Goal: Task Accomplishment & Management: Use online tool/utility

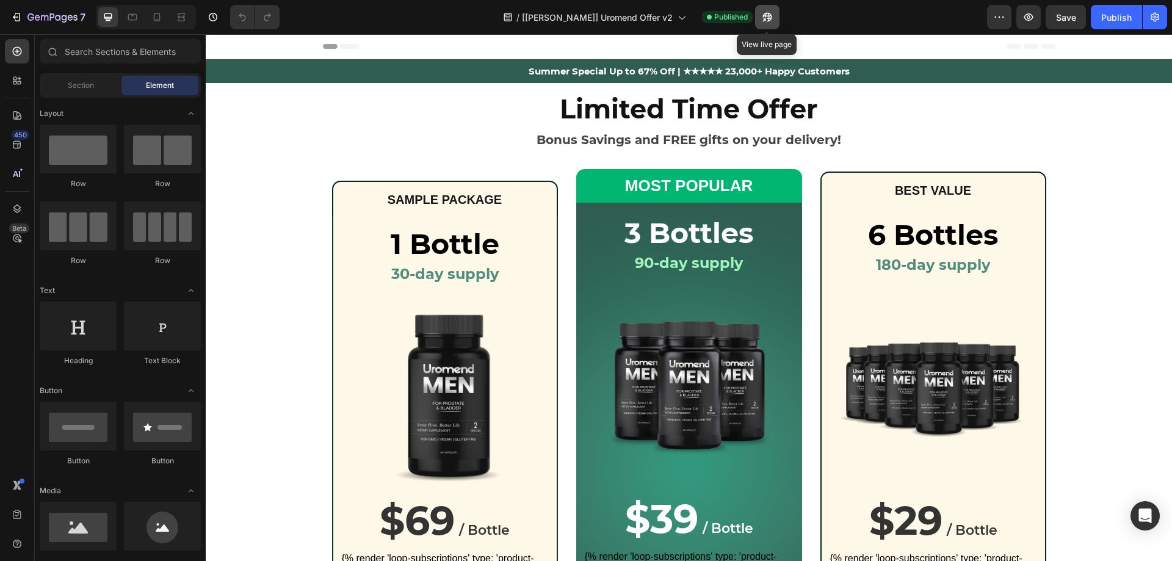
click at [769, 13] on icon "button" at bounding box center [767, 17] width 12 height 12
click at [776, 15] on button "button" at bounding box center [767, 17] width 24 height 24
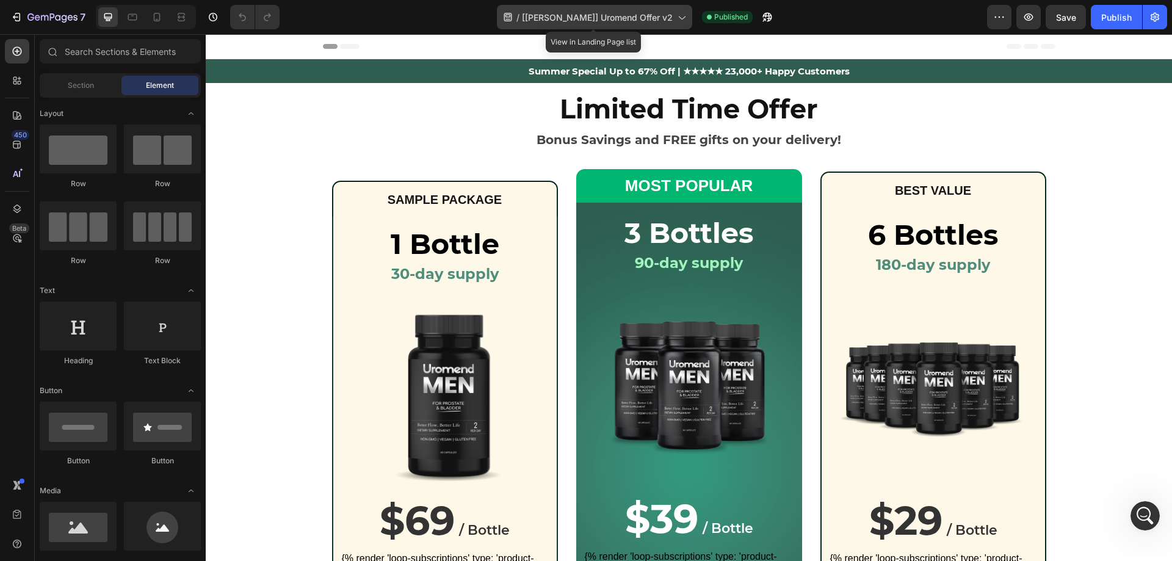
click at [589, 12] on span "[[PERSON_NAME]] Uromend Offer v2" at bounding box center [597, 17] width 151 height 13
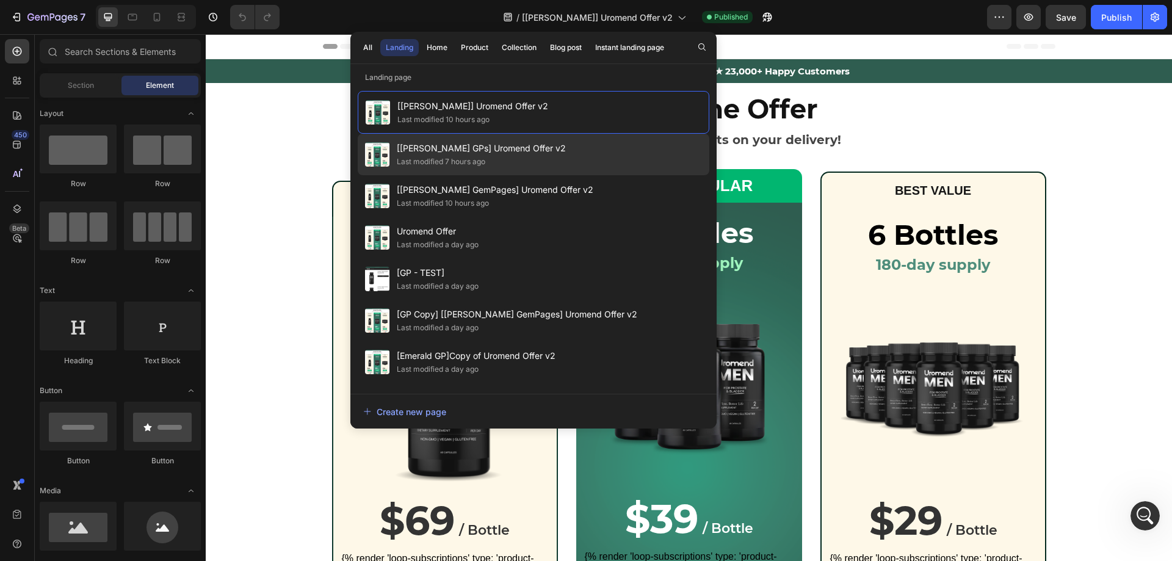
click at [487, 142] on span "[[PERSON_NAME] GPs] Uromend Offer v2" at bounding box center [481, 148] width 169 height 15
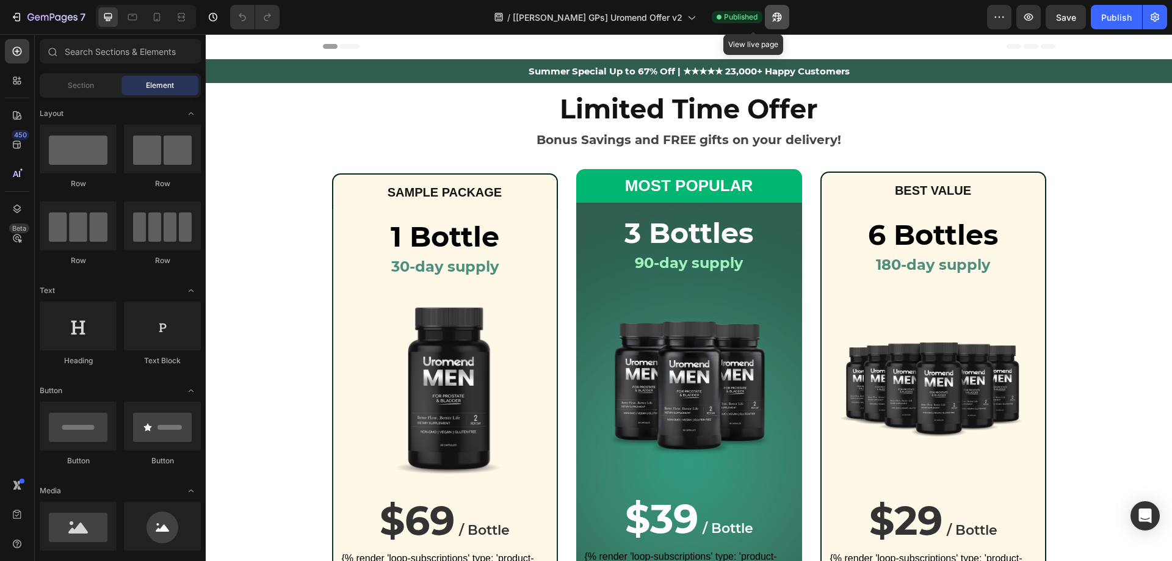
click at [772, 21] on icon "button" at bounding box center [773, 19] width 3 height 3
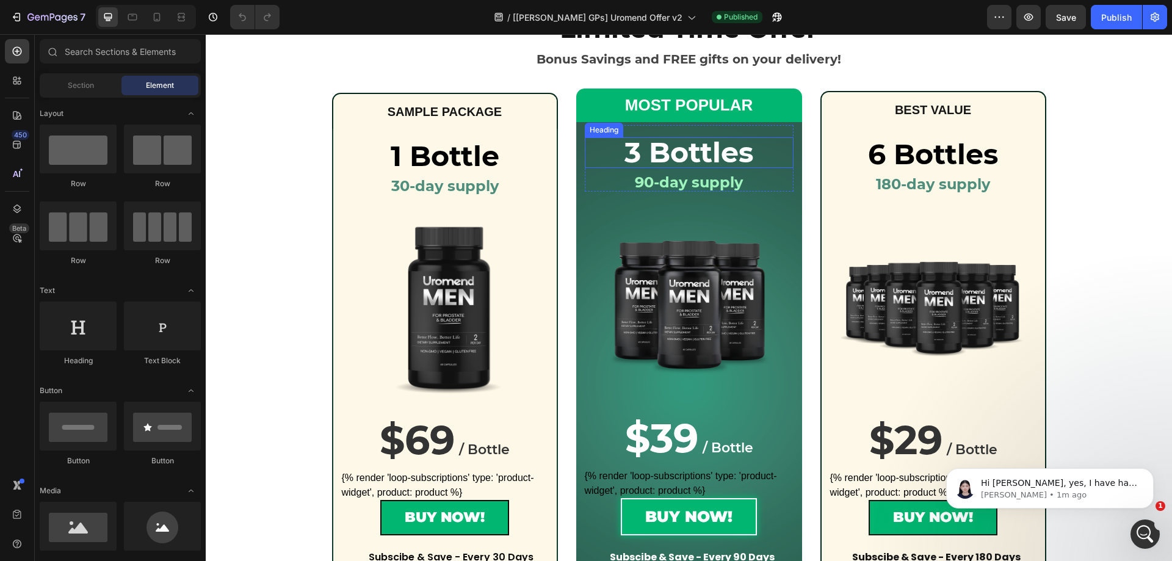
scroll to position [305, 0]
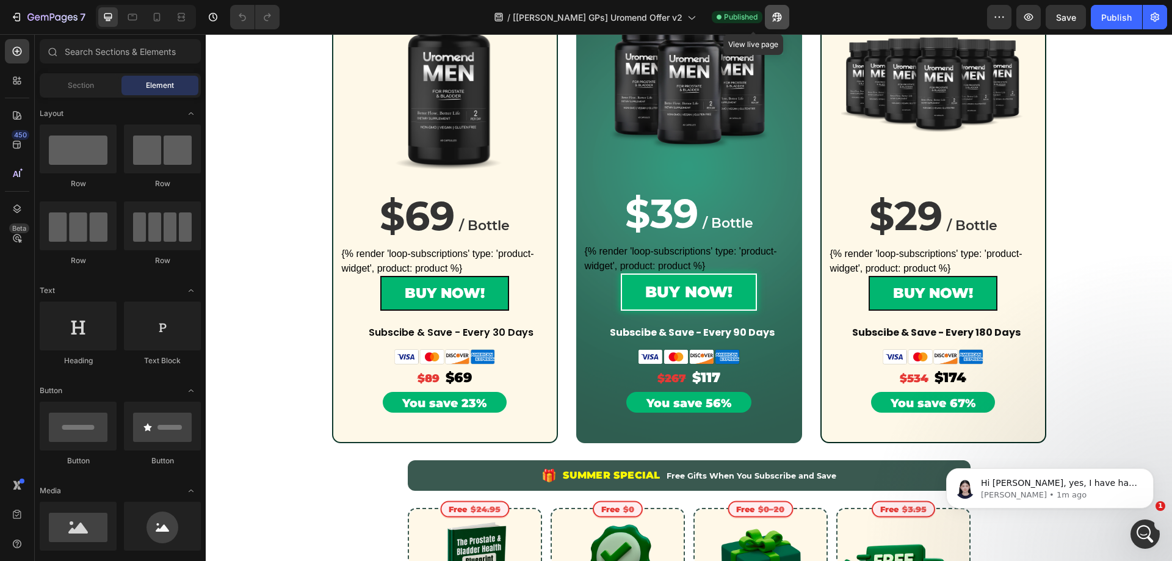
click at [771, 14] on icon "button" at bounding box center [777, 17] width 12 height 12
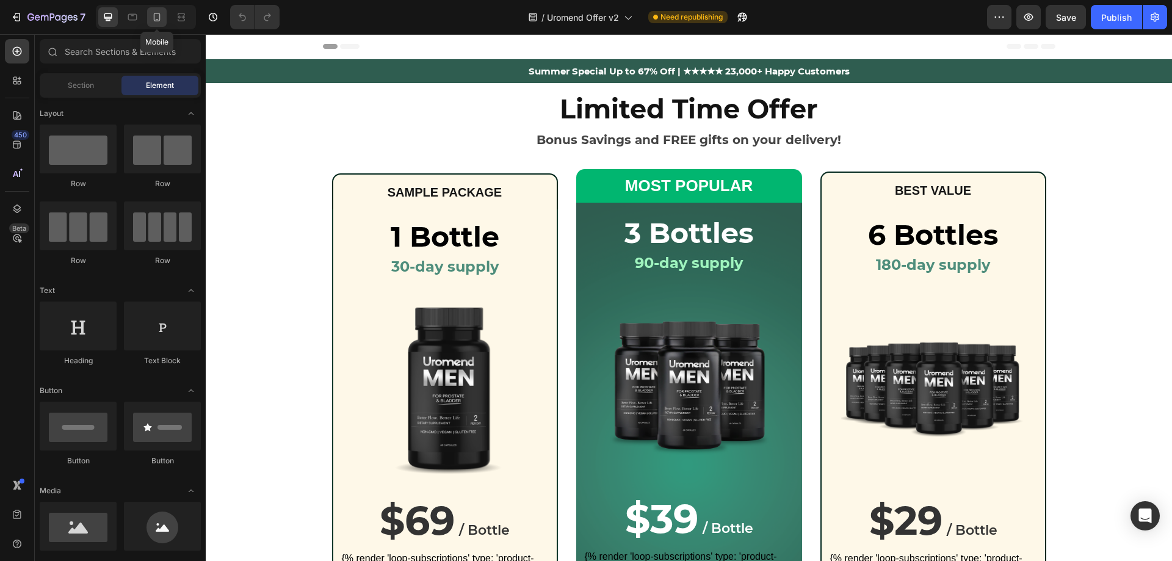
click at [159, 20] on icon at bounding box center [157, 17] width 12 height 12
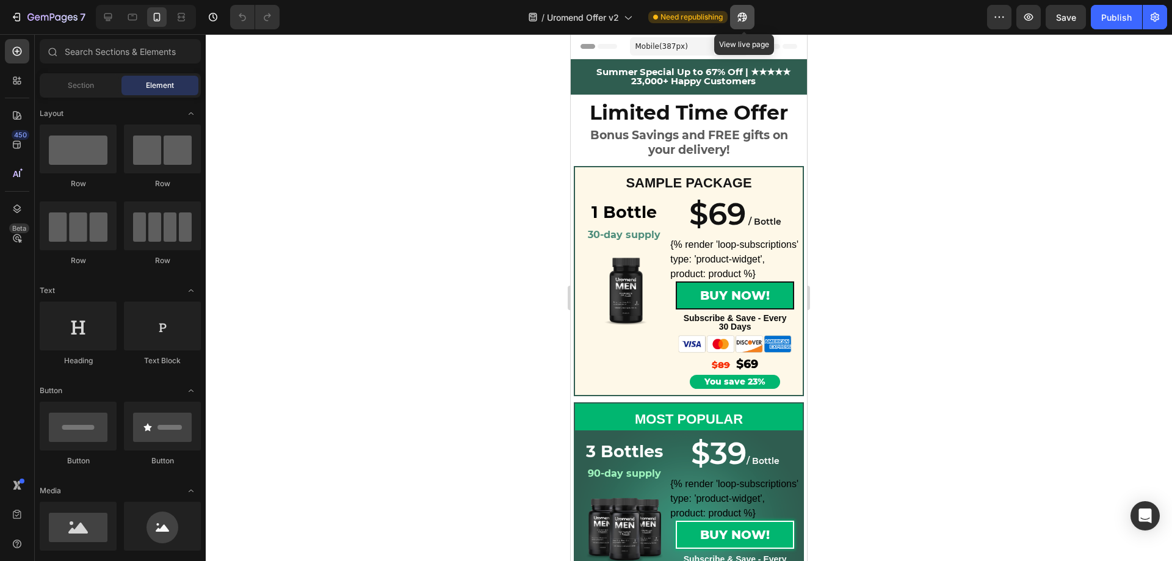
click at [741, 18] on icon "button" at bounding box center [739, 19] width 3 height 3
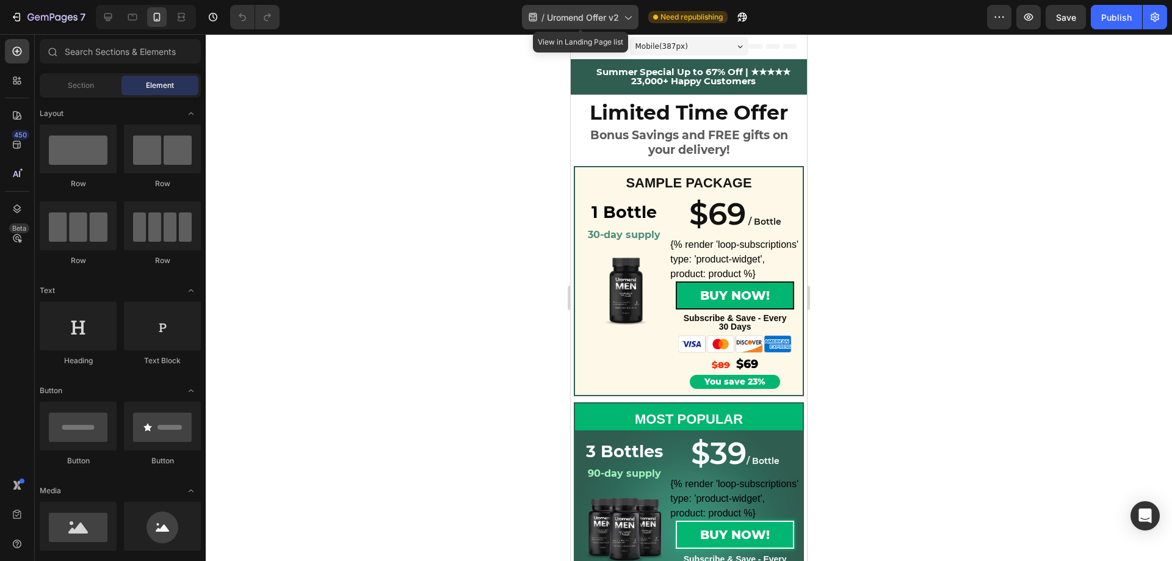
click at [608, 15] on span "Uromend Offer v2" at bounding box center [583, 17] width 72 height 13
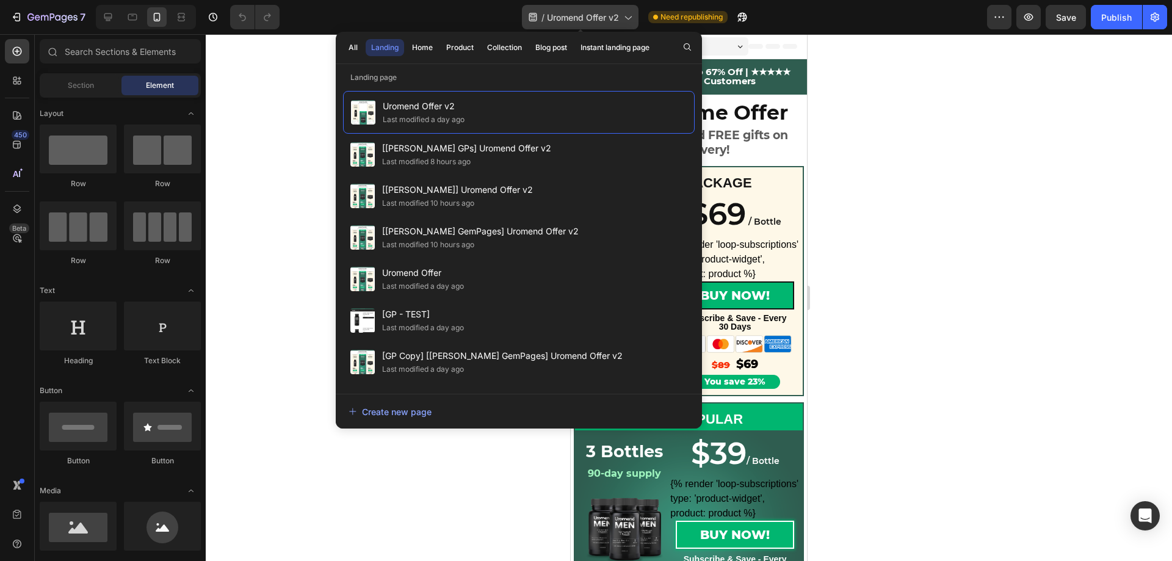
click at [623, 18] on icon at bounding box center [627, 17] width 12 height 12
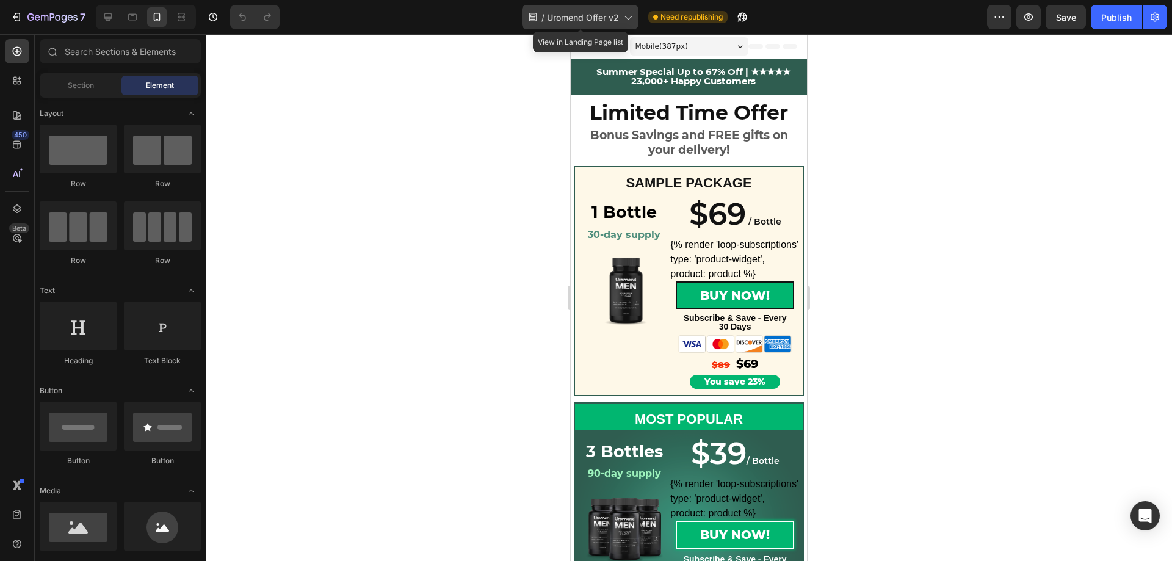
click at [611, 24] on div "/ Uromend Offer v2" at bounding box center [580, 17] width 117 height 24
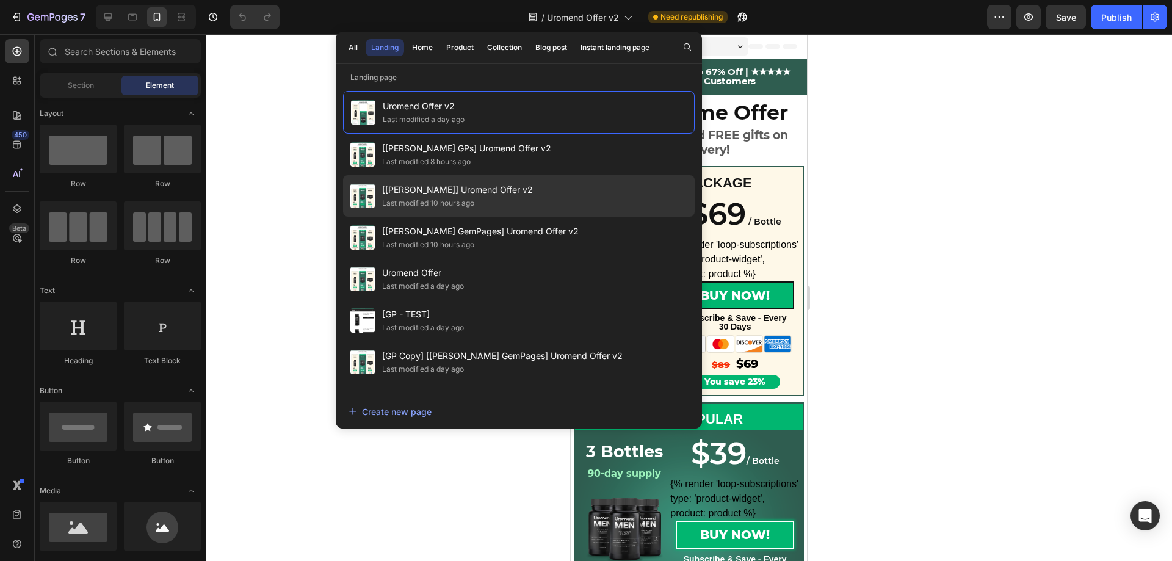
click at [464, 200] on div "Last modified 10 hours ago" at bounding box center [428, 203] width 92 height 12
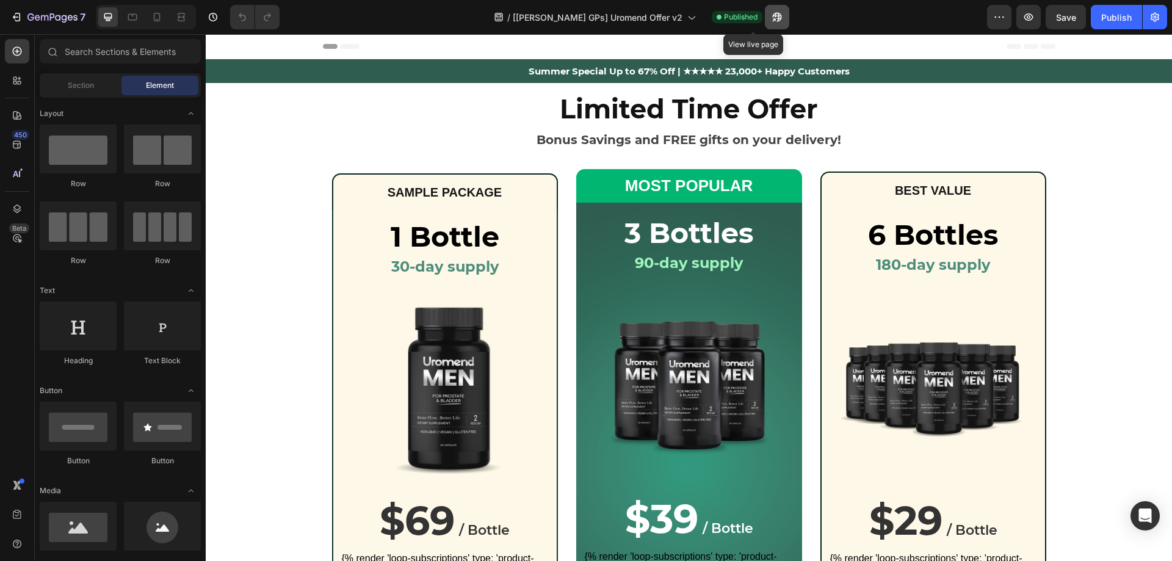
click at [771, 16] on icon "button" at bounding box center [777, 17] width 12 height 12
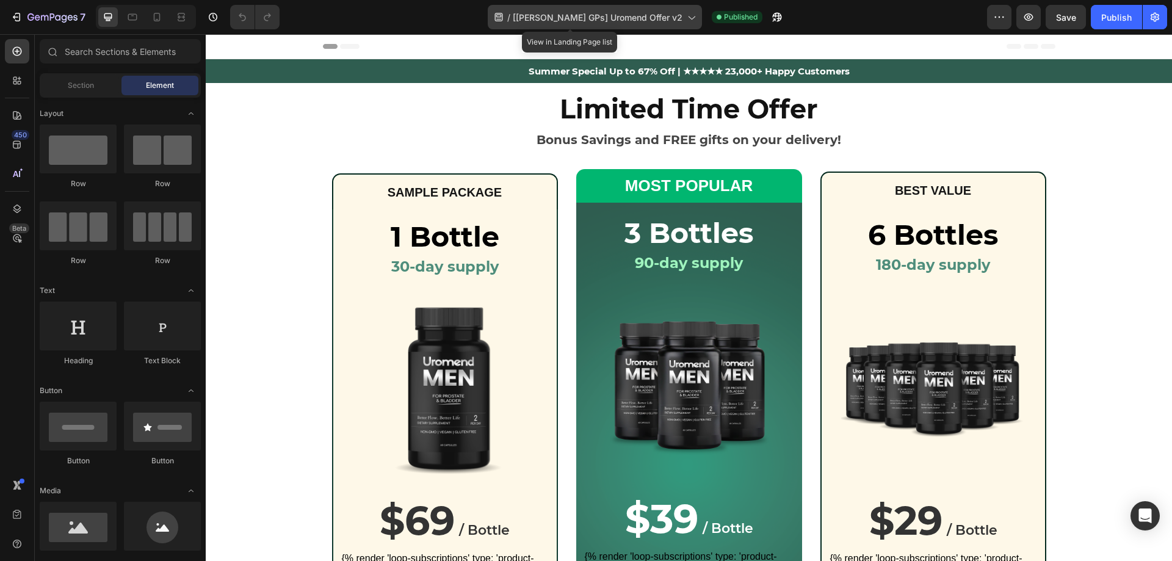
click at [670, 24] on div "/ [Alice GPs] Uromend Offer v2" at bounding box center [595, 17] width 214 height 24
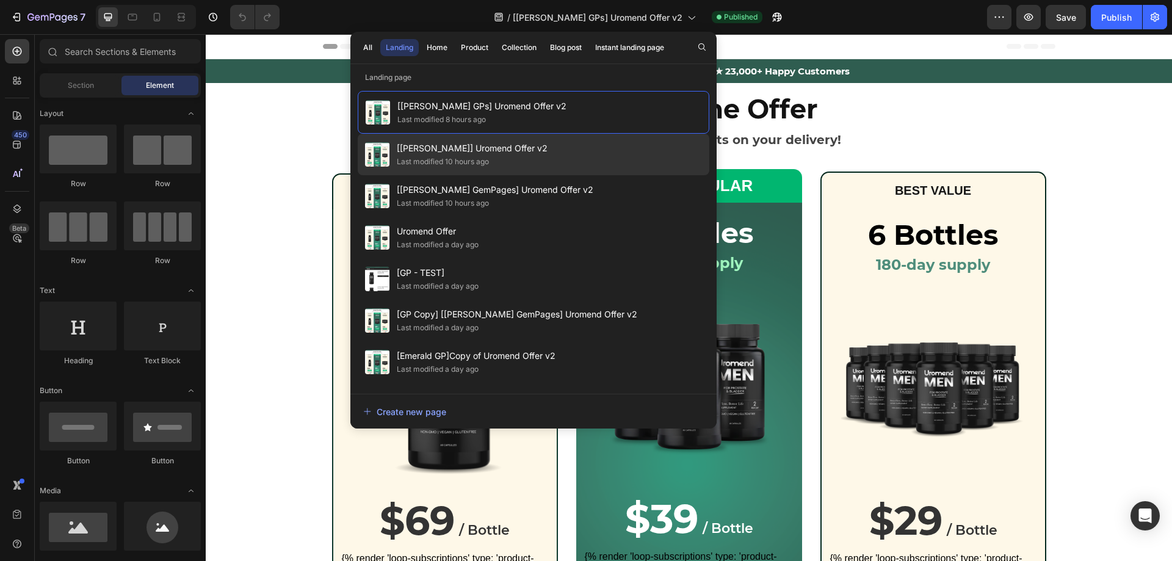
click at [545, 175] on div "[Alice GemPages] Uromend Offer v2 Last modified 10 hours ago" at bounding box center [533, 195] width 351 height 41
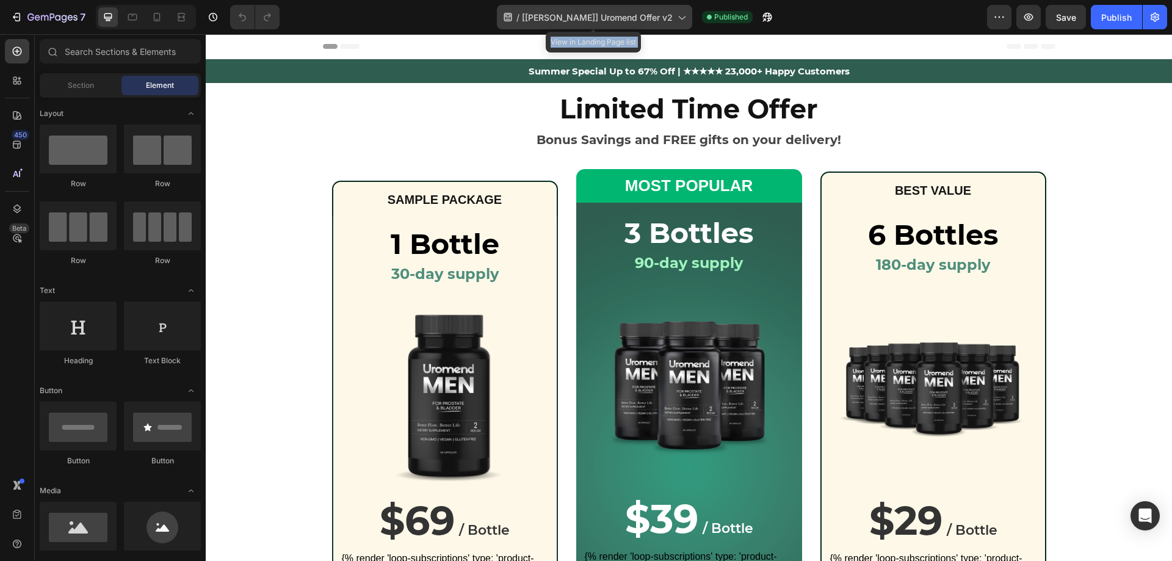
drag, startPoint x: 480, startPoint y: 16, endPoint x: 653, endPoint y: 16, distance: 173.3
click at [653, 16] on div "/ [Alice GemPages] Uromend Offer v2 View in Landing Page list Published" at bounding box center [637, 17] width 697 height 24
click at [677, 17] on icon at bounding box center [681, 17] width 12 height 12
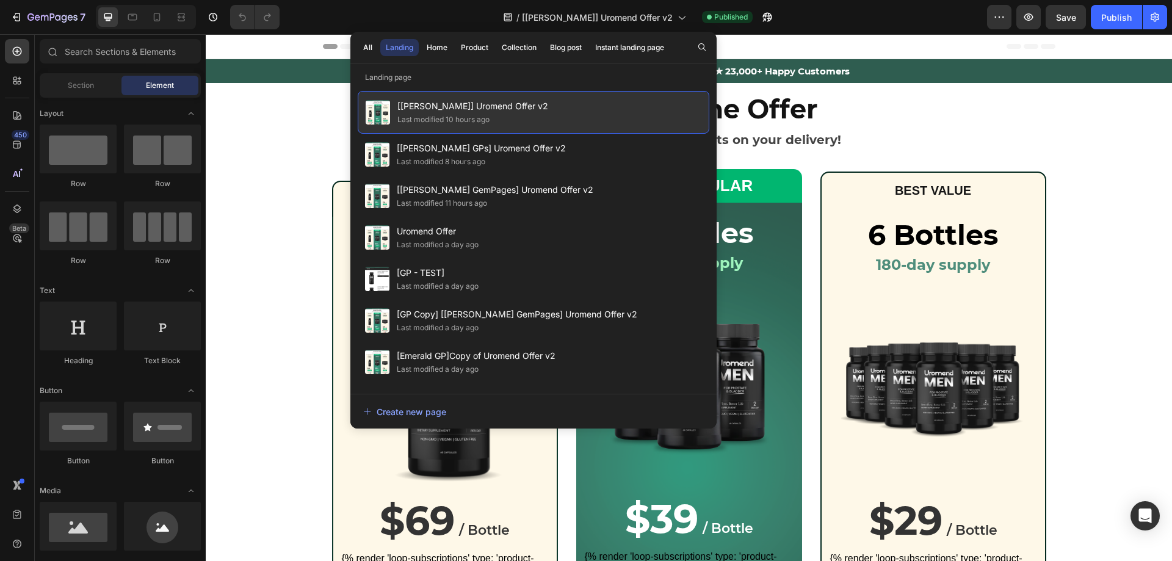
drag, startPoint x: 560, startPoint y: 103, endPoint x: 393, endPoint y: 109, distance: 166.7
click at [393, 109] on div "[Alice GemPages] Uromend Offer v2 Last modified 10 hours ago" at bounding box center [533, 112] width 351 height 43
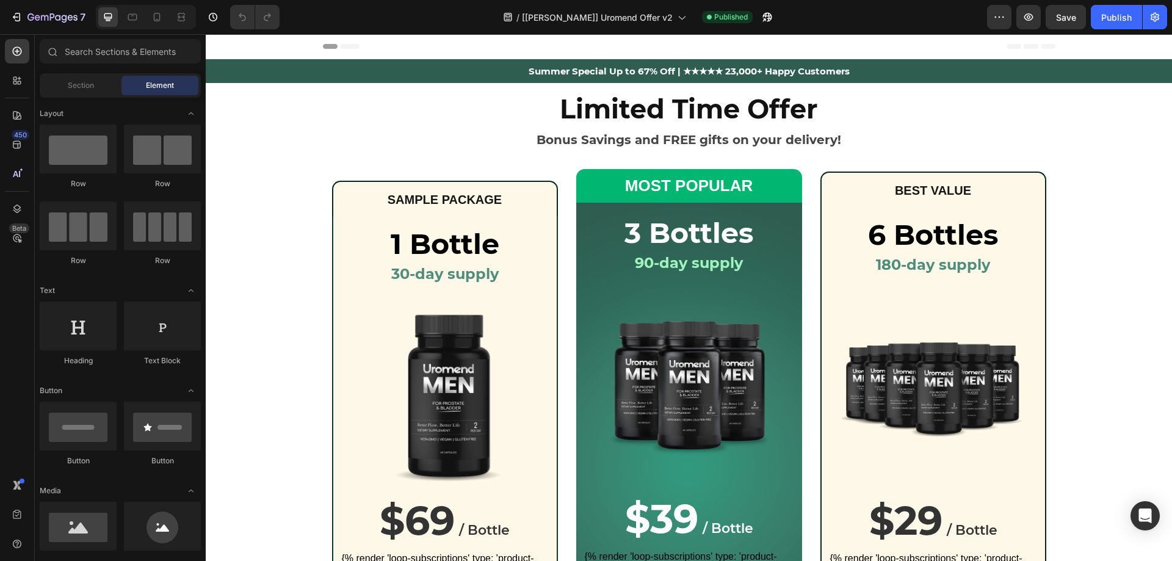
copy div "[[PERSON_NAME]] Uromend Offer v2"
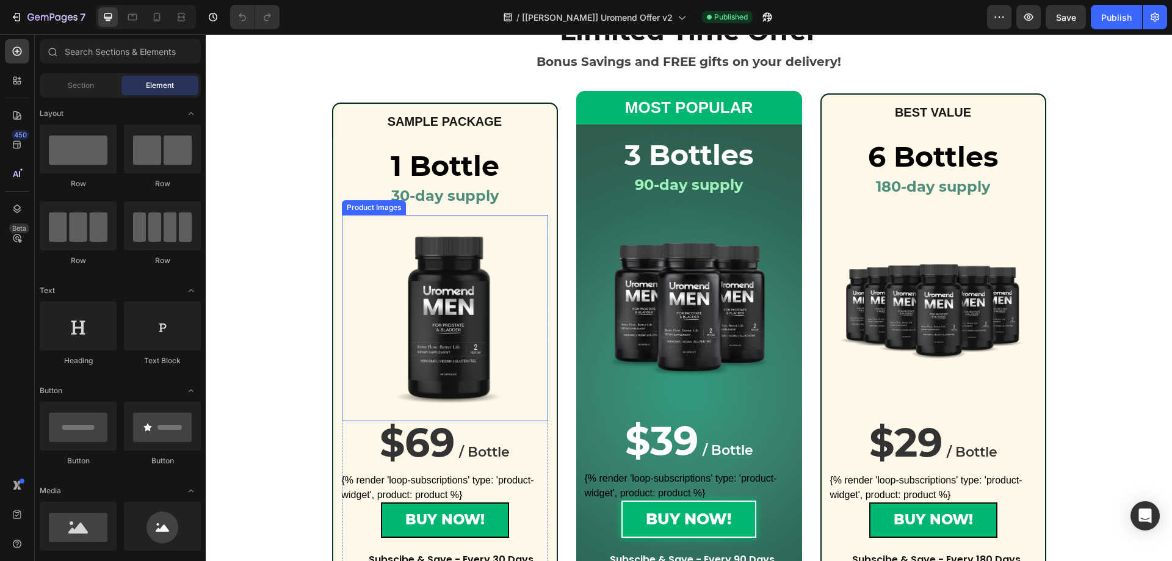
scroll to position [244, 0]
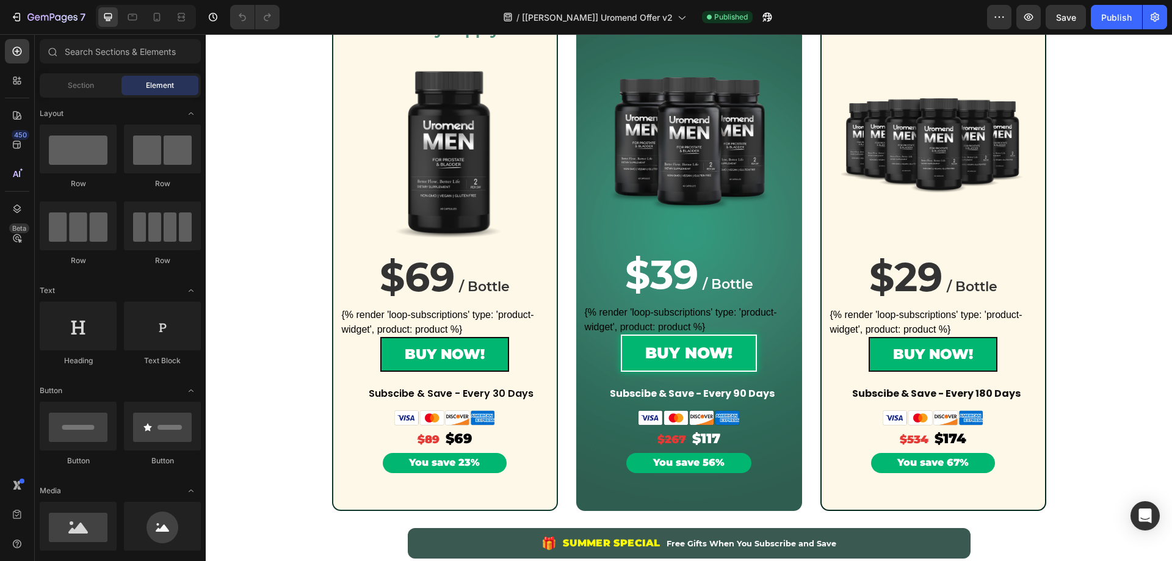
copy div "[[PERSON_NAME]] Uromend Offer v2"
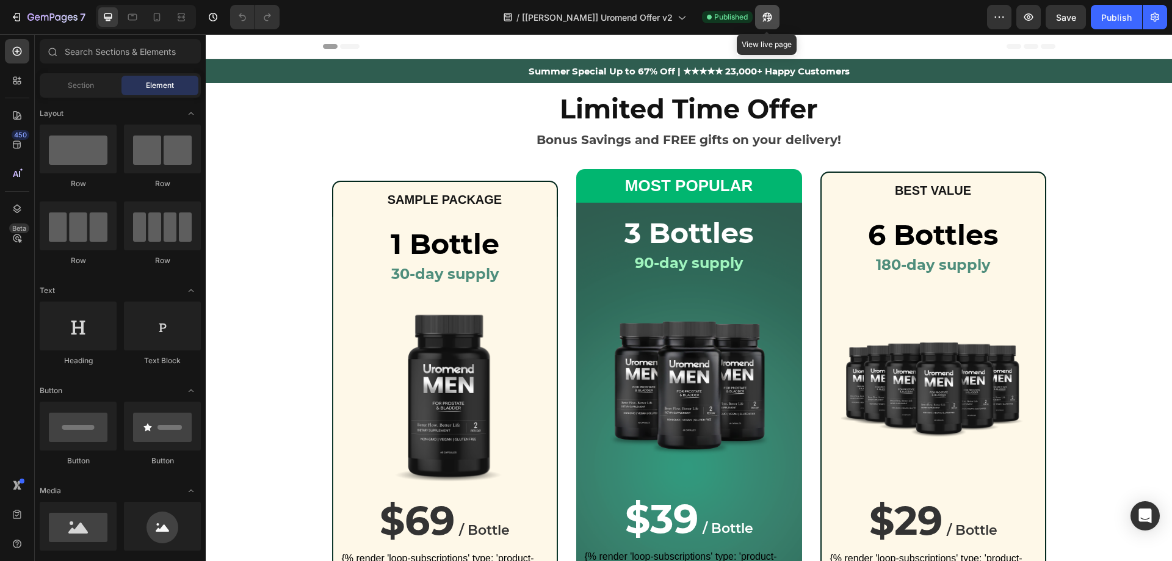
click at [765, 22] on icon "button" at bounding box center [767, 17] width 12 height 12
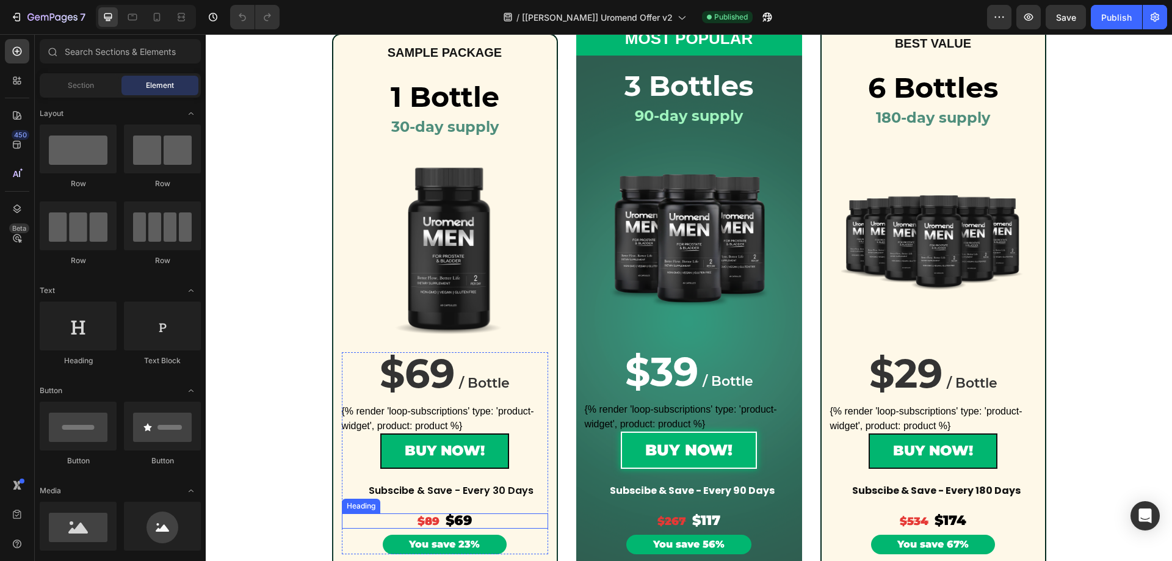
scroll to position [305, 0]
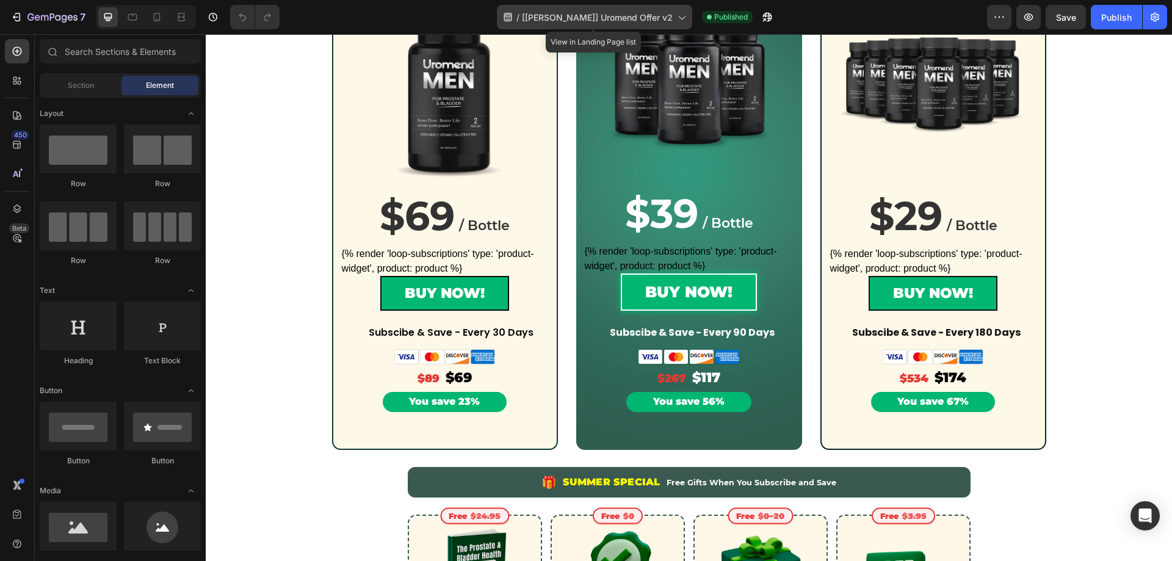
click at [672, 22] on div "/ [Alice GemPages] Uromend Offer v2" at bounding box center [594, 17] width 195 height 24
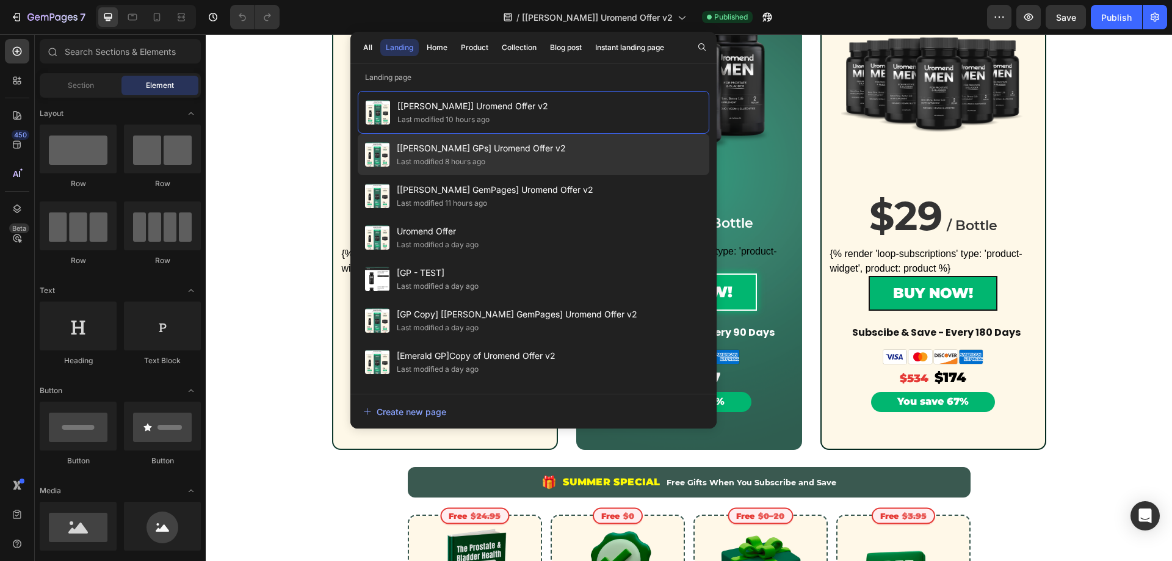
click at [490, 156] on div "Last modified 8 hours ago" at bounding box center [481, 162] width 169 height 12
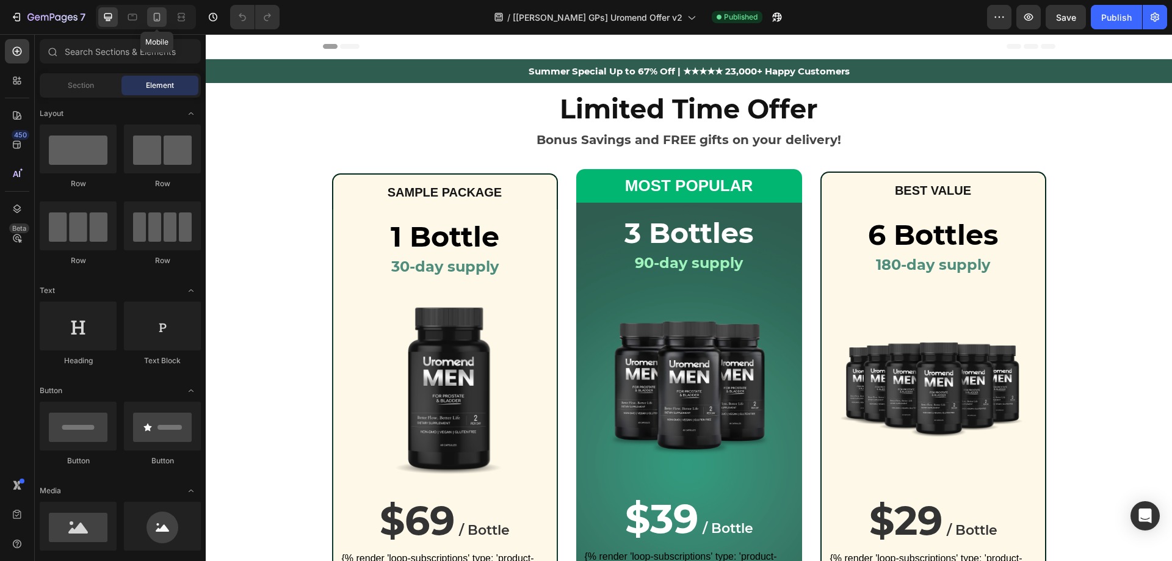
click at [151, 22] on icon at bounding box center [157, 17] width 12 height 12
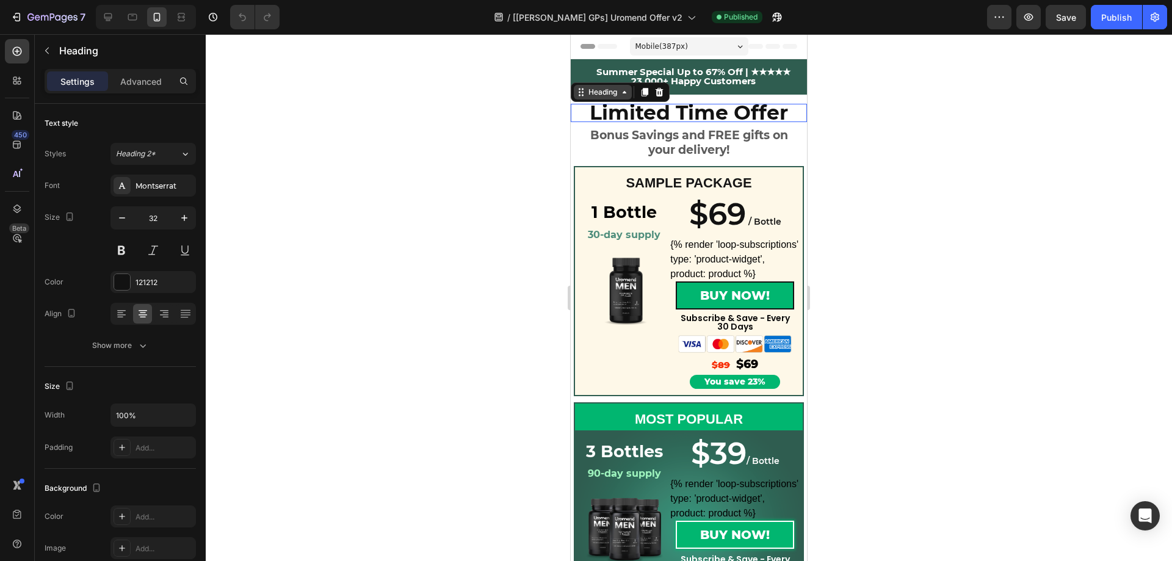
click at [590, 101] on div "Heading" at bounding box center [620, 92] width 99 height 20
click at [661, 131] on strong "Bonus Savings and FREE gifts on your delivery!" at bounding box center [689, 142] width 198 height 29
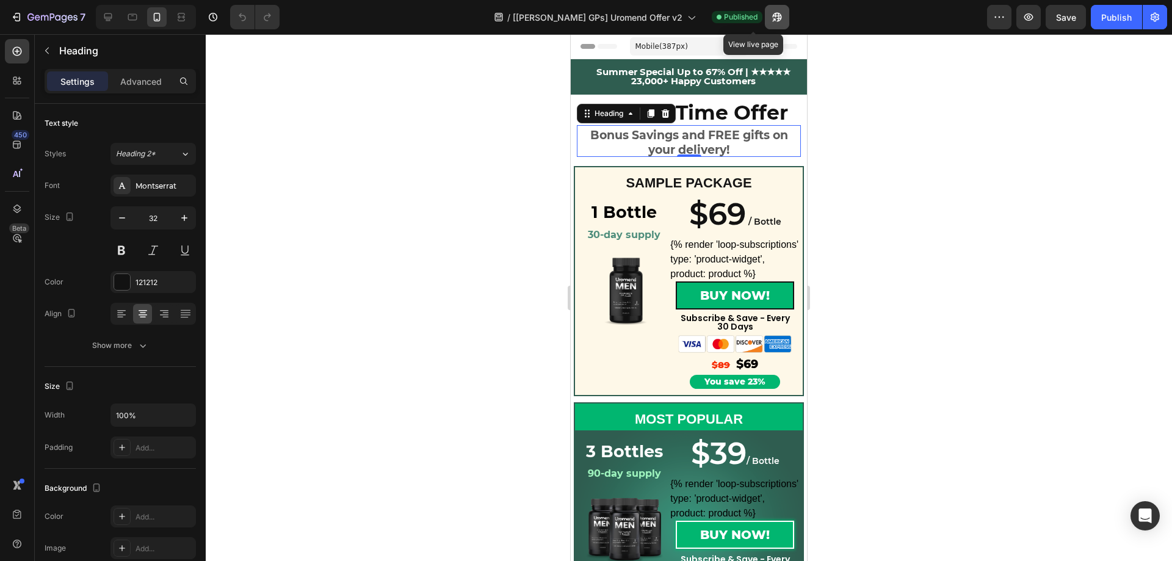
click at [772, 18] on icon "button" at bounding box center [773, 19] width 3 height 3
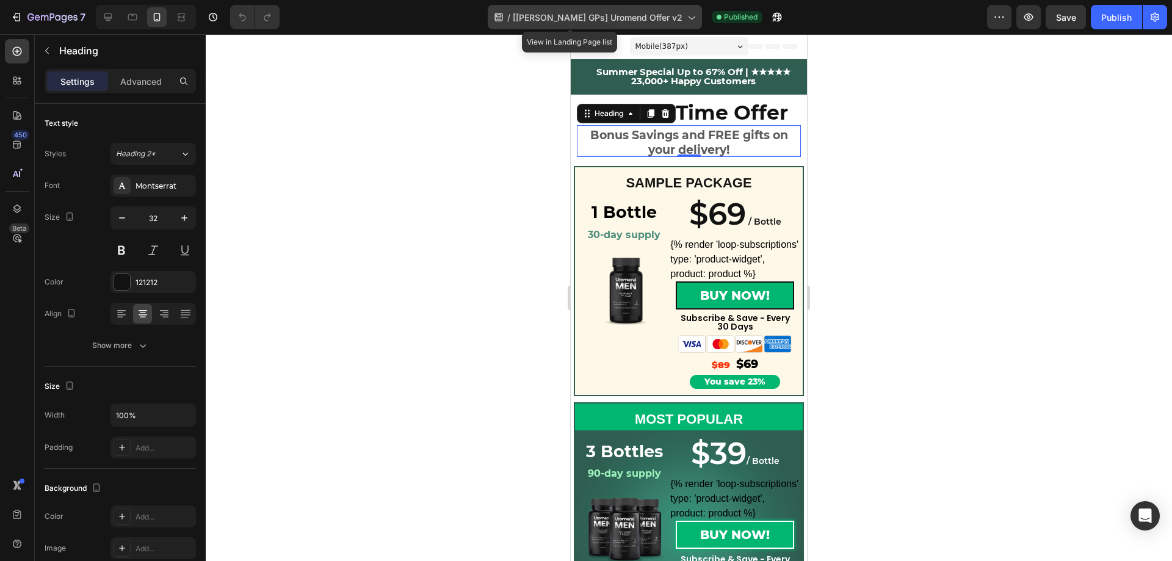
click at [657, 16] on span "[[PERSON_NAME] GPs] Uromend Offer v2" at bounding box center [598, 17] width 170 height 13
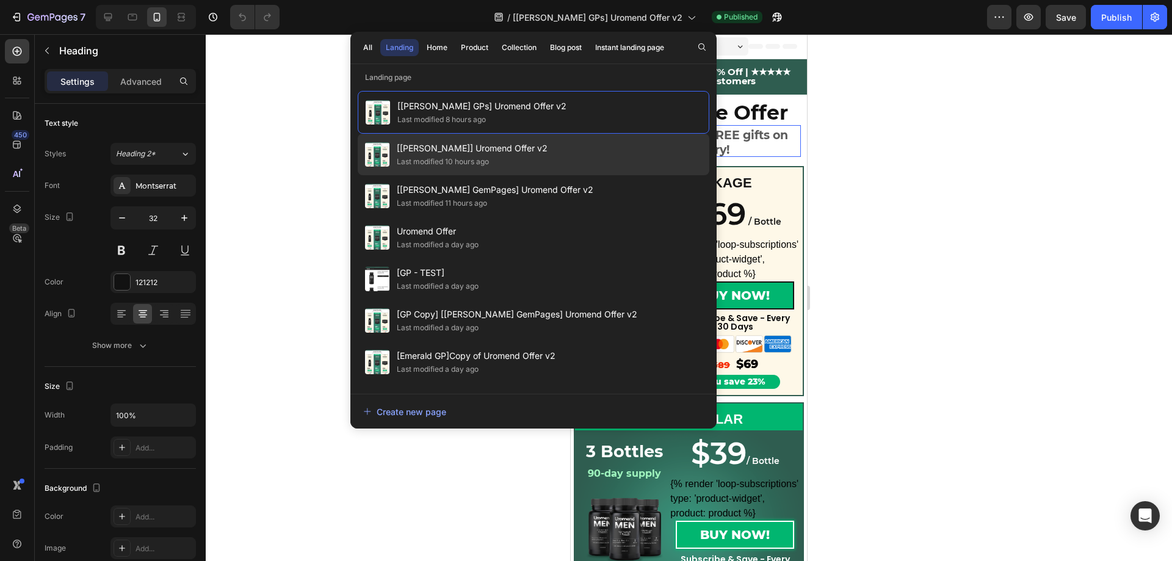
click at [472, 159] on div "Last modified 10 hours ago" at bounding box center [443, 162] width 92 height 12
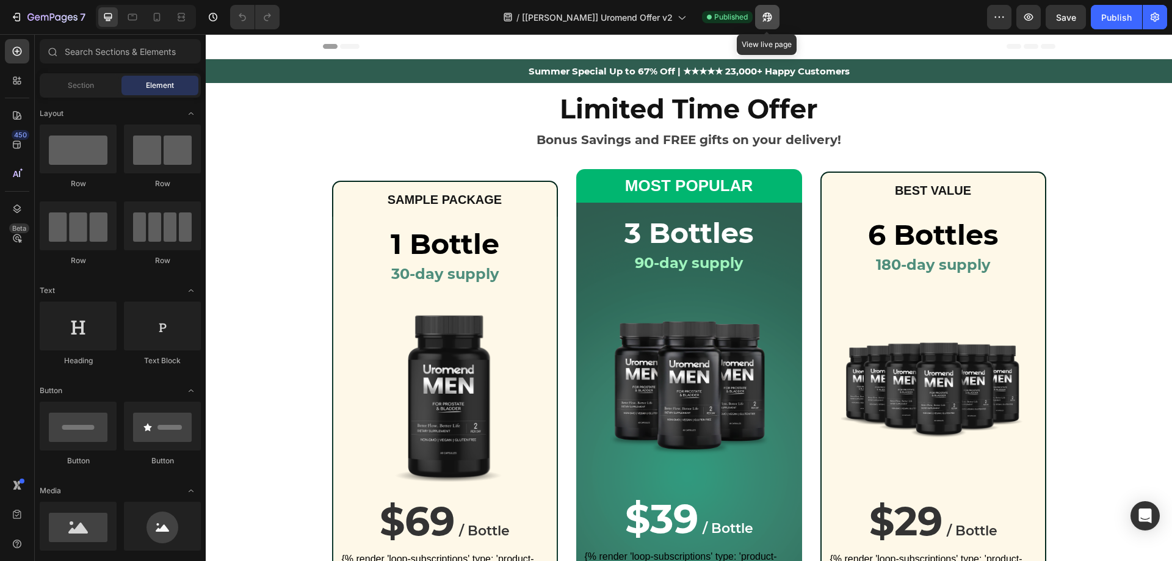
click at [763, 20] on icon "button" at bounding box center [764, 19] width 3 height 3
click at [763, 13] on icon "button" at bounding box center [767, 17] width 12 height 12
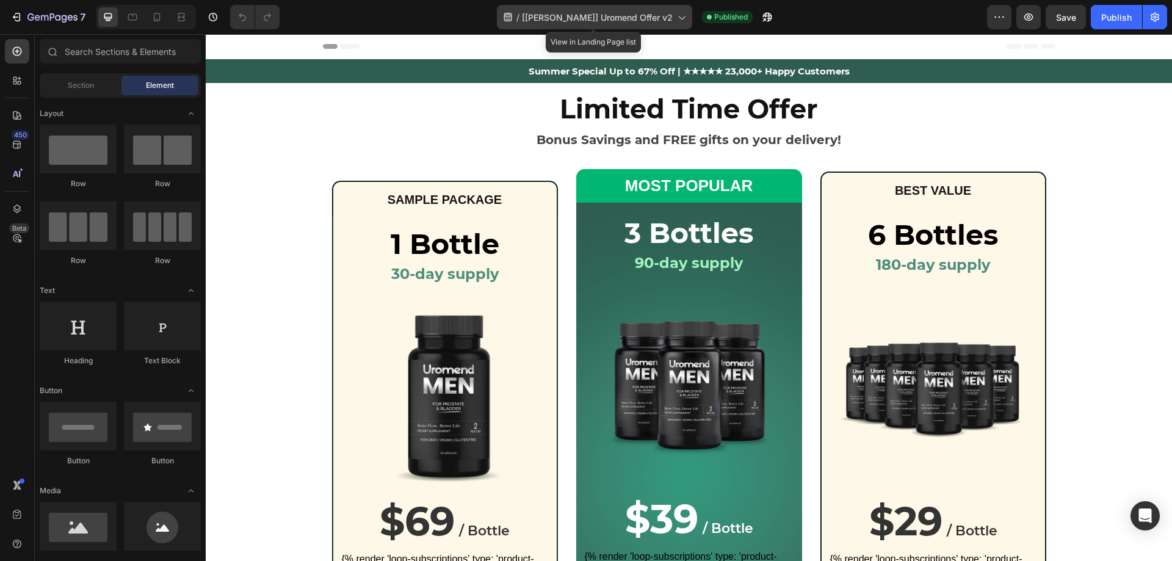
click at [663, 21] on span "[[PERSON_NAME]] Uromend Offer v2" at bounding box center [597, 17] width 151 height 13
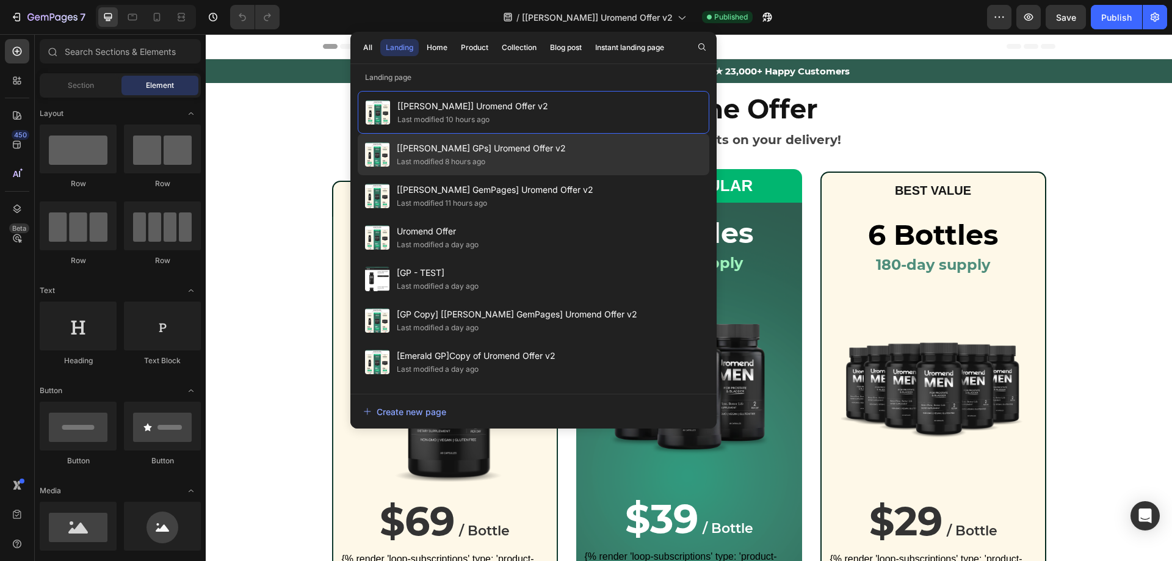
click at [489, 146] on span "[[PERSON_NAME] GPs] Uromend Offer v2" at bounding box center [481, 148] width 169 height 15
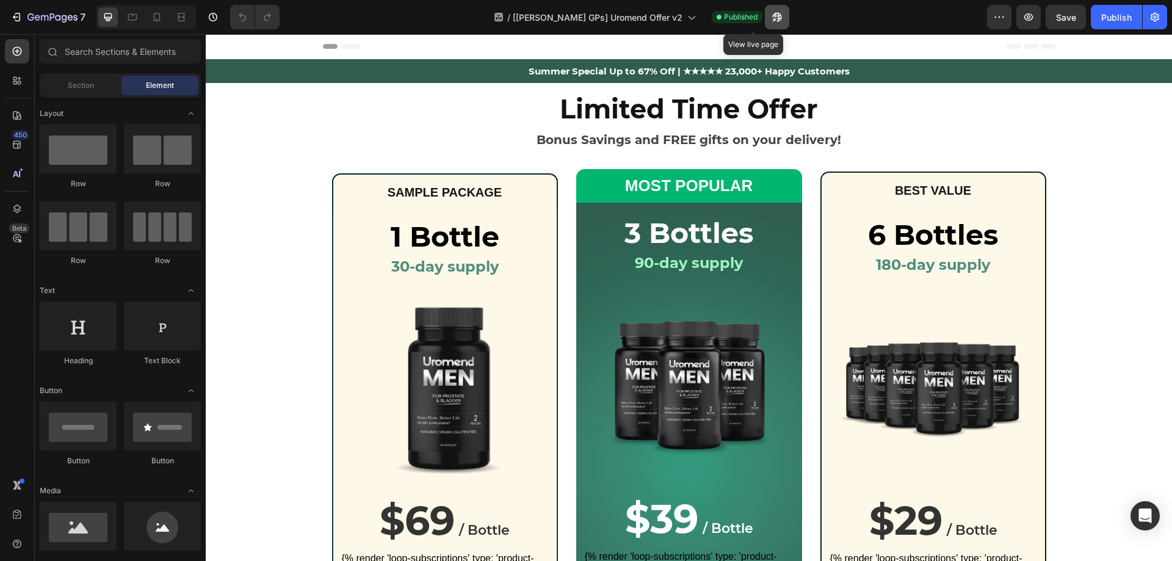
click at [772, 18] on icon "button" at bounding box center [773, 19] width 3 height 3
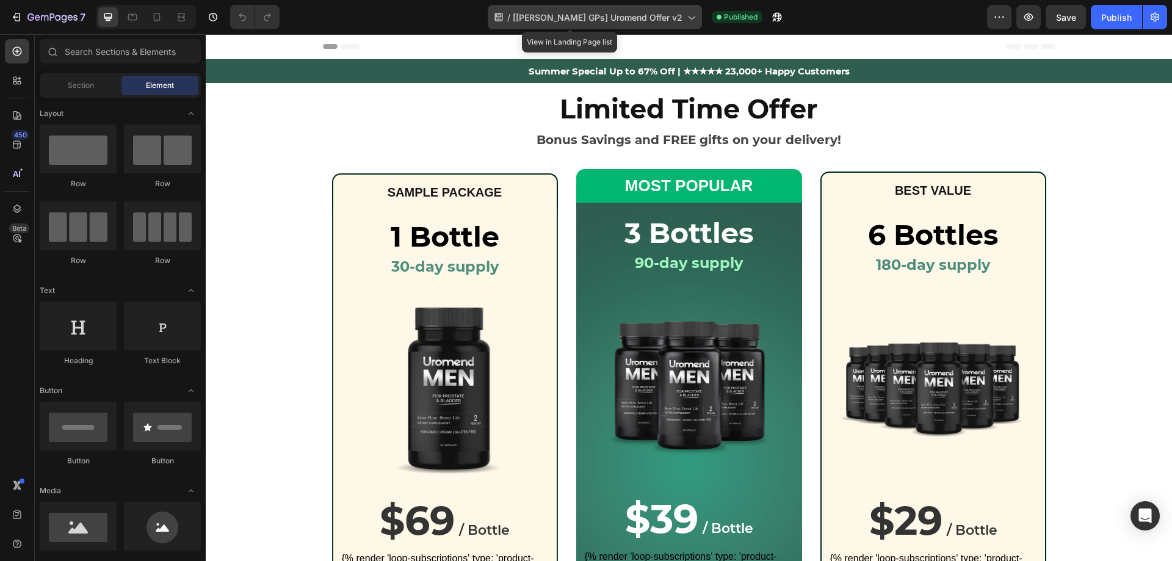
click at [685, 18] on icon at bounding box center [691, 17] width 12 height 12
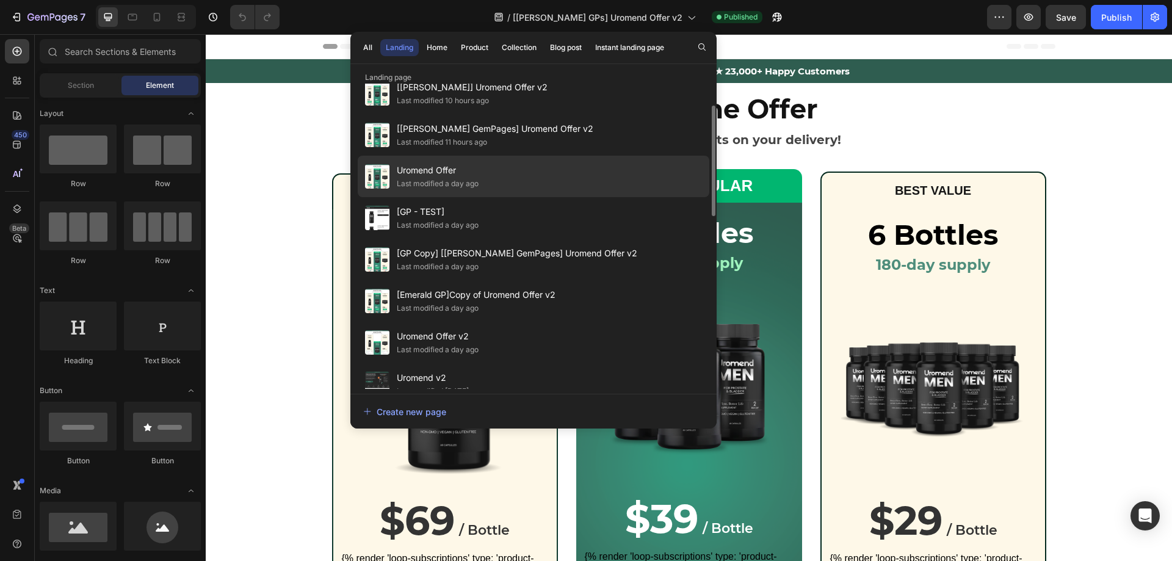
scroll to position [183, 0]
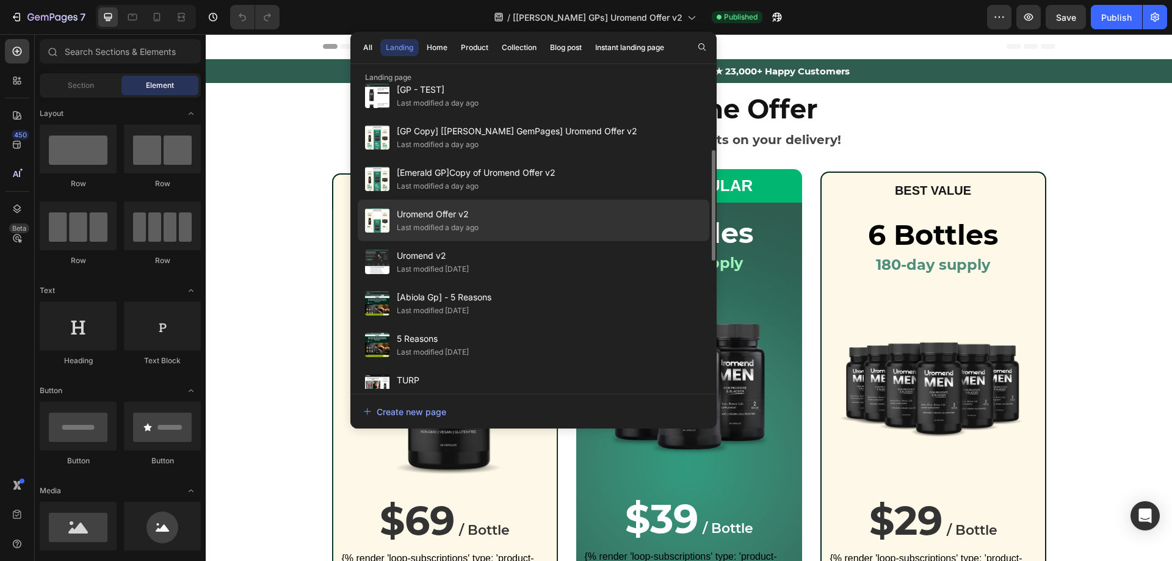
click at [477, 219] on span "Uromend Offer v2" at bounding box center [438, 214] width 82 height 15
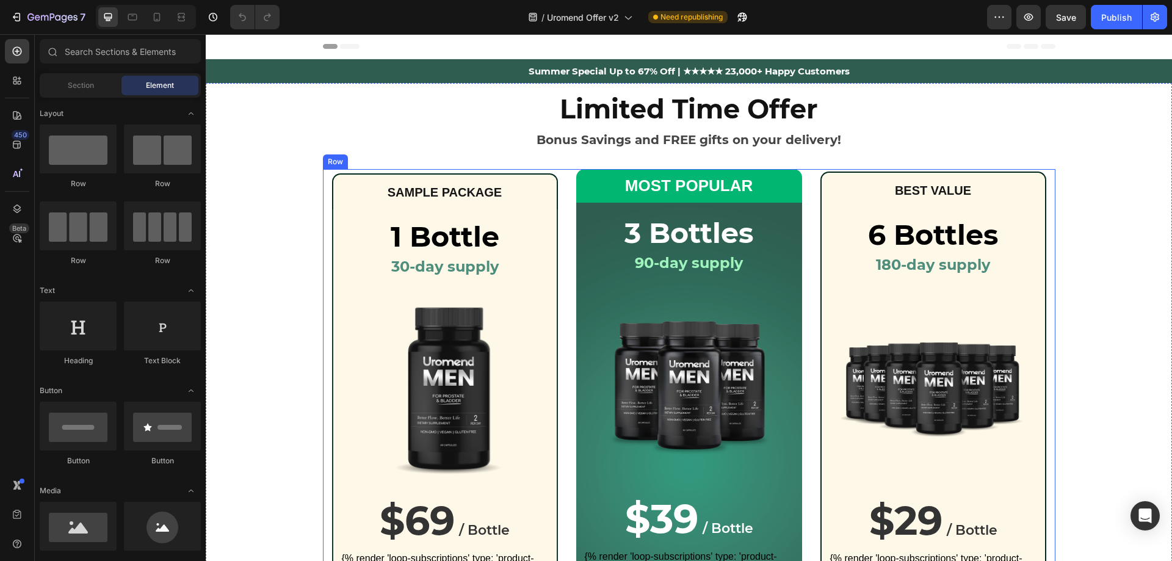
click at [563, 177] on div "SAMPLE PACKAGE Text Block Row 1 Bottle Heading 30-day supply Heading Row Produc…" at bounding box center [689, 451] width 732 height 564
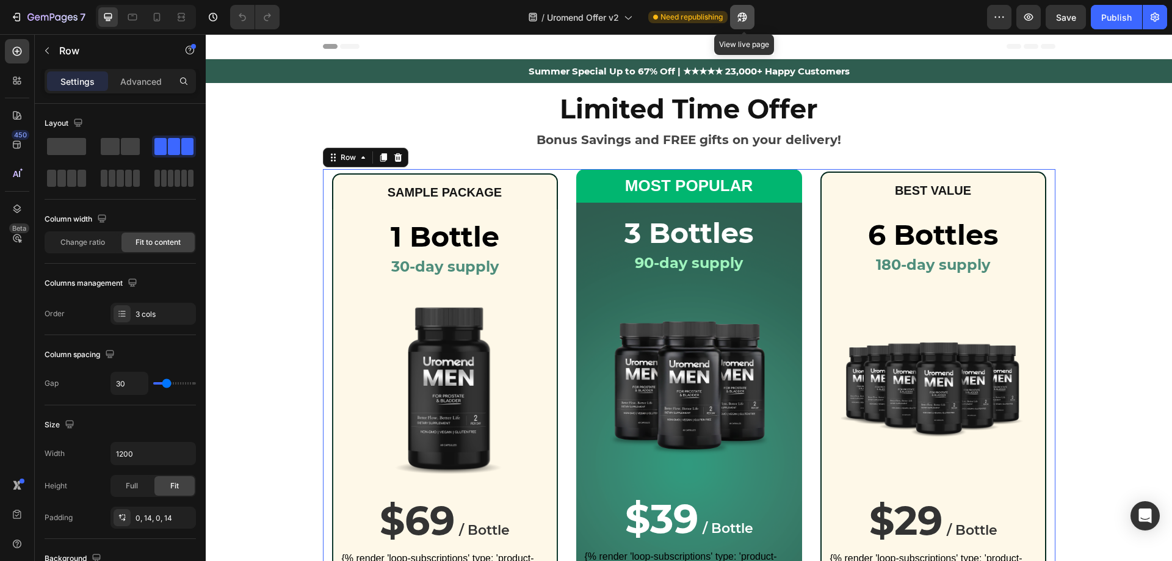
click at [738, 19] on icon "button" at bounding box center [742, 17] width 12 height 12
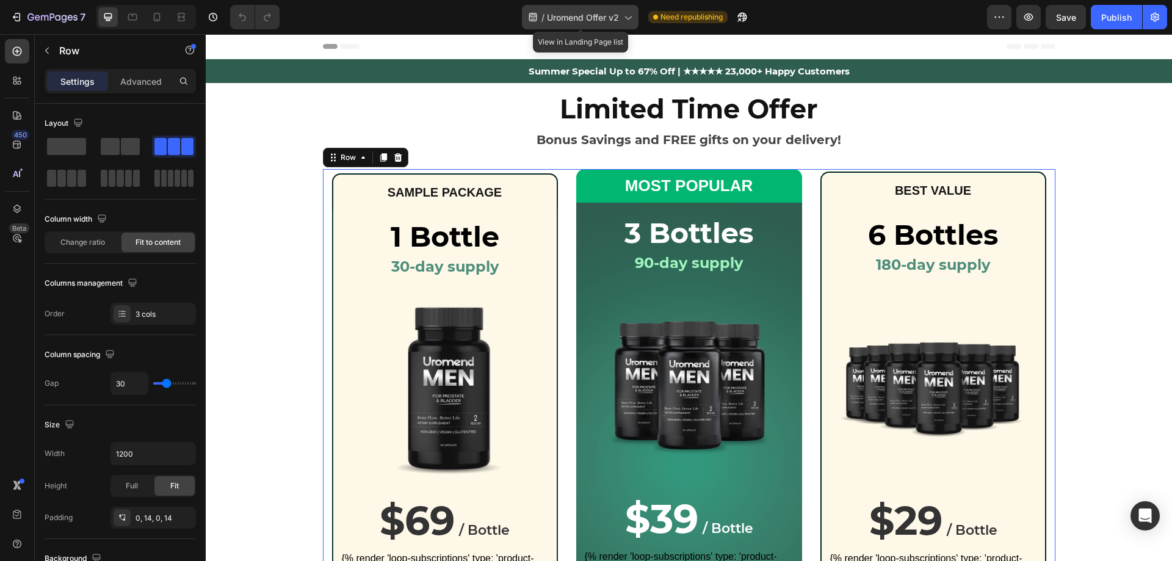
click at [624, 22] on icon at bounding box center [627, 17] width 12 height 12
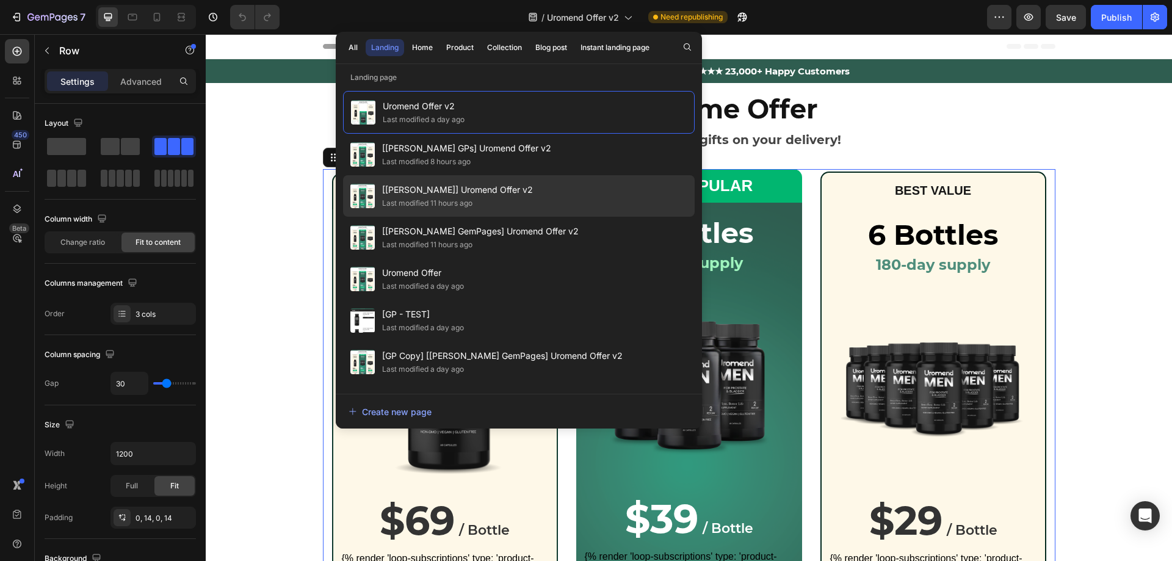
click at [483, 192] on span "[[PERSON_NAME]] Uromend Offer v2" at bounding box center [457, 189] width 151 height 15
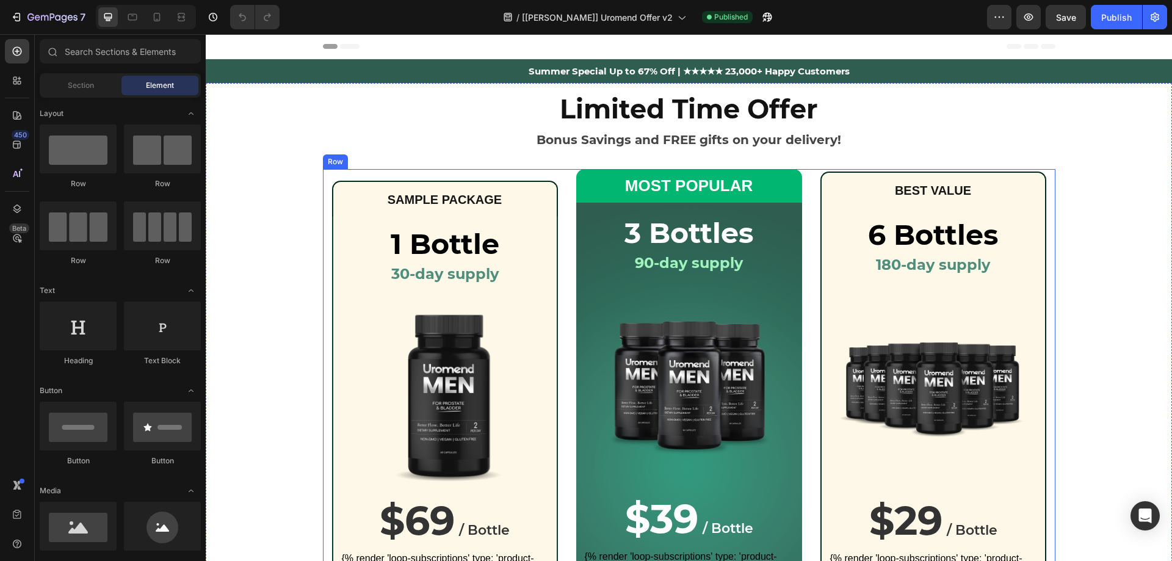
click at [558, 170] on div "SAMPLE PACKAGE Text Block Row 1 Bottle Heading 30-day supply Heading Row Produc…" at bounding box center [689, 454] width 732 height 571
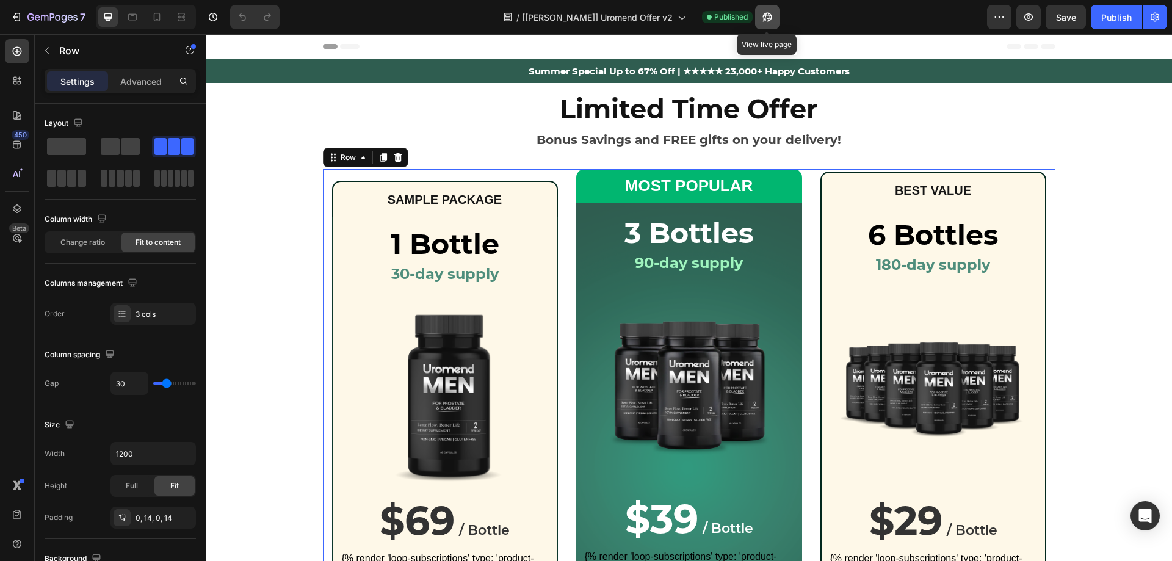
click at [766, 22] on icon "button" at bounding box center [767, 17] width 12 height 12
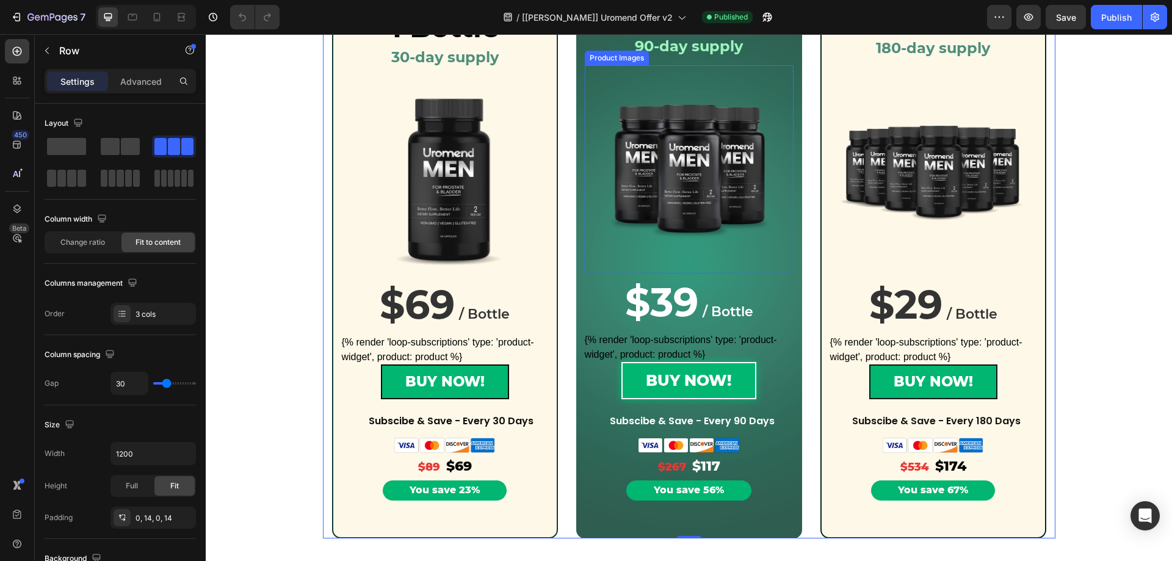
scroll to position [244, 0]
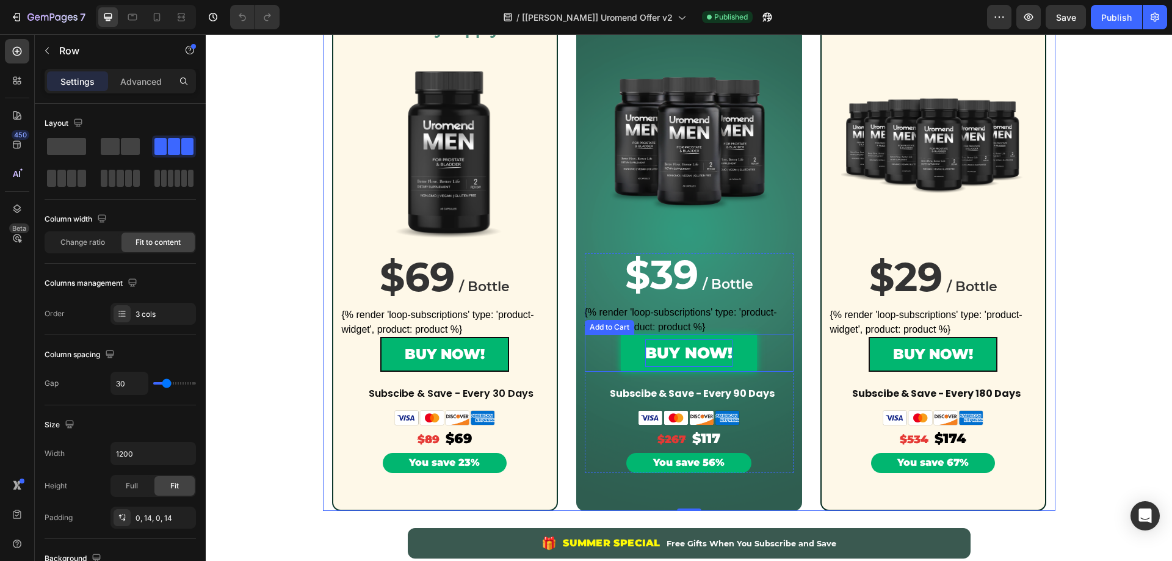
click at [708, 353] on div "BUY NOW!" at bounding box center [688, 352] width 87 height 27
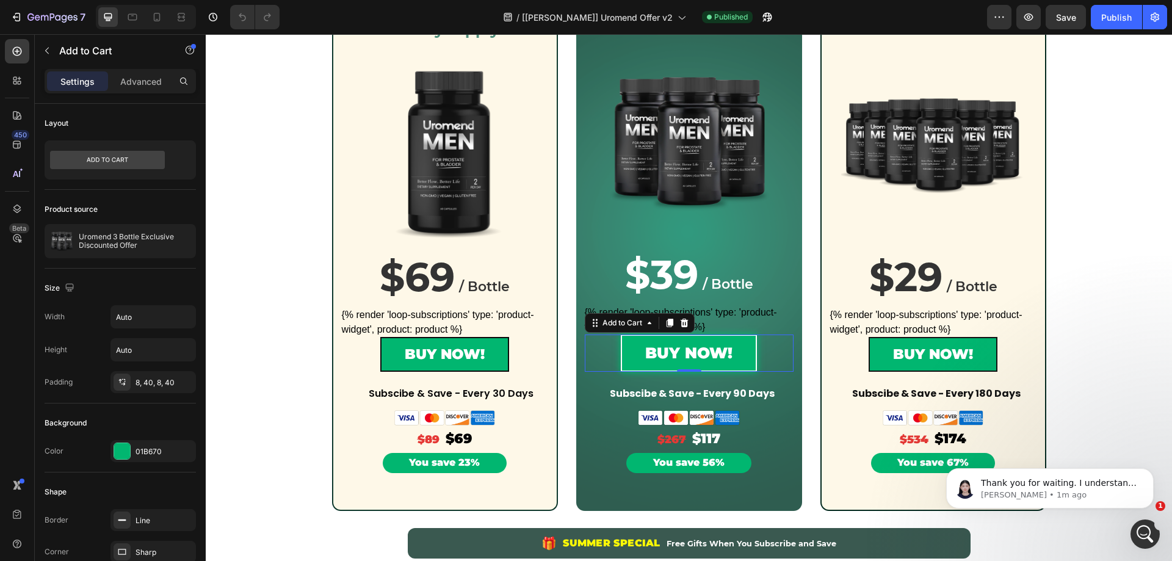
scroll to position [0, 0]
click at [657, 21] on span "[[PERSON_NAME]] Uromend Offer v2" at bounding box center [597, 17] width 151 height 13
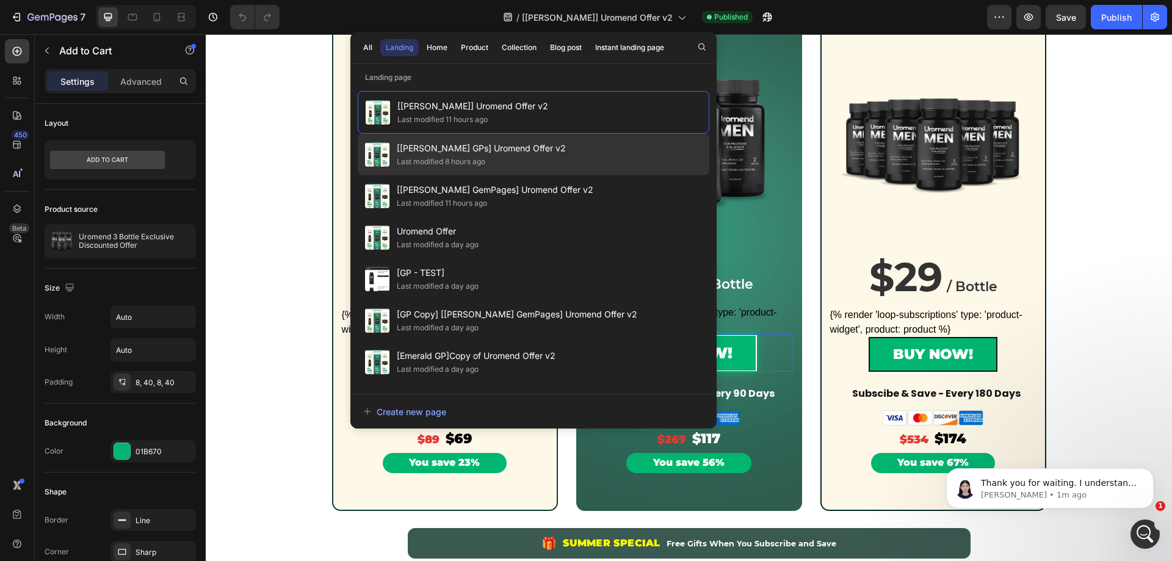
click at [503, 149] on span "[[PERSON_NAME] GPs] Uromend Offer v2" at bounding box center [481, 148] width 169 height 15
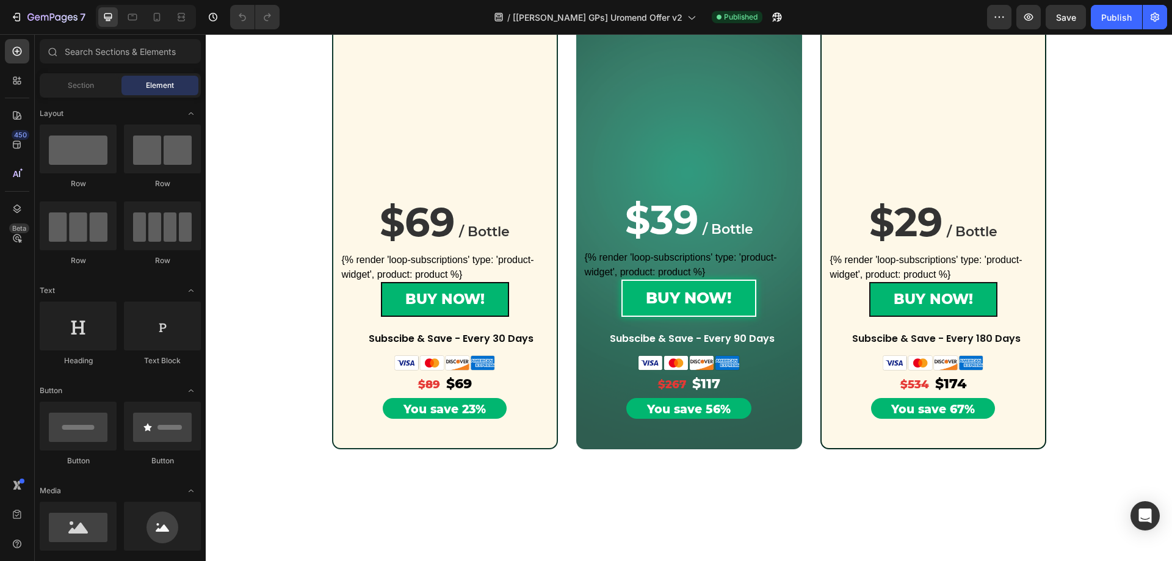
scroll to position [305, 0]
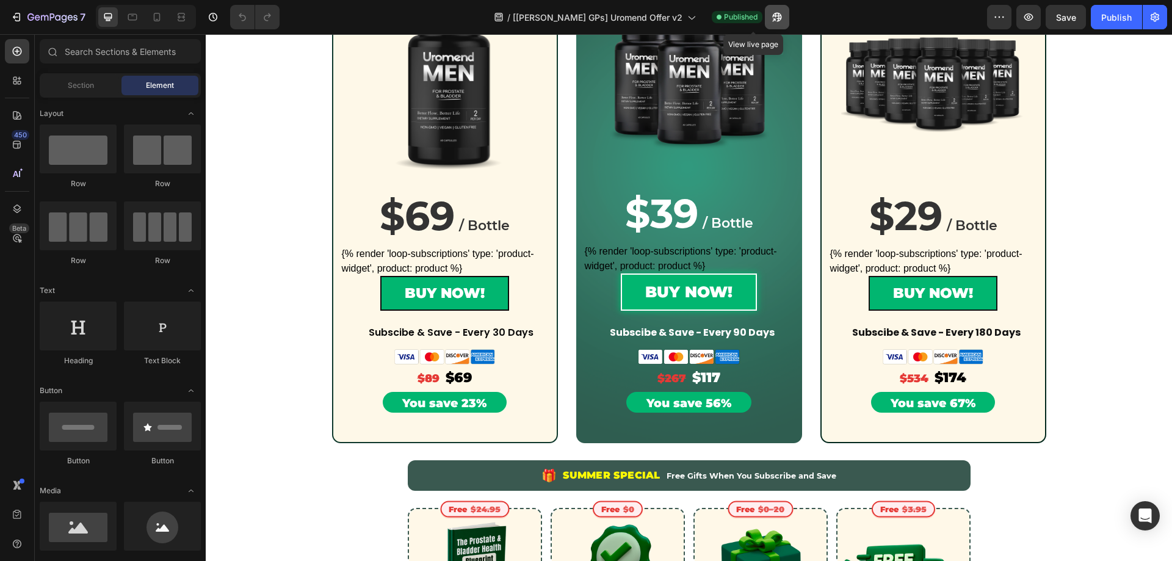
click at [772, 18] on icon "button" at bounding box center [773, 19] width 3 height 3
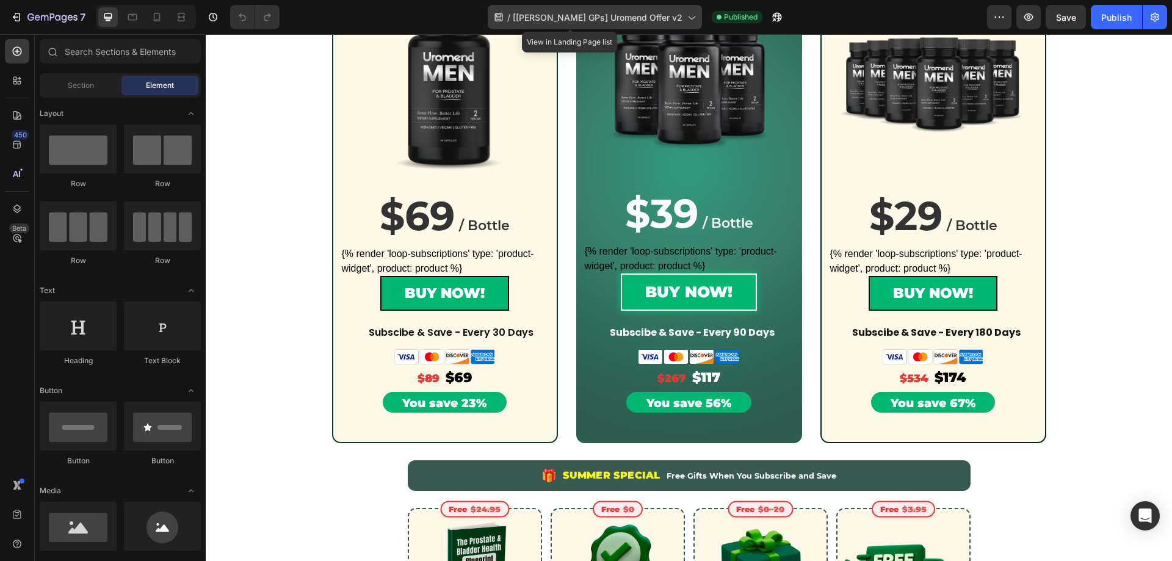
click at [685, 18] on icon at bounding box center [691, 17] width 12 height 12
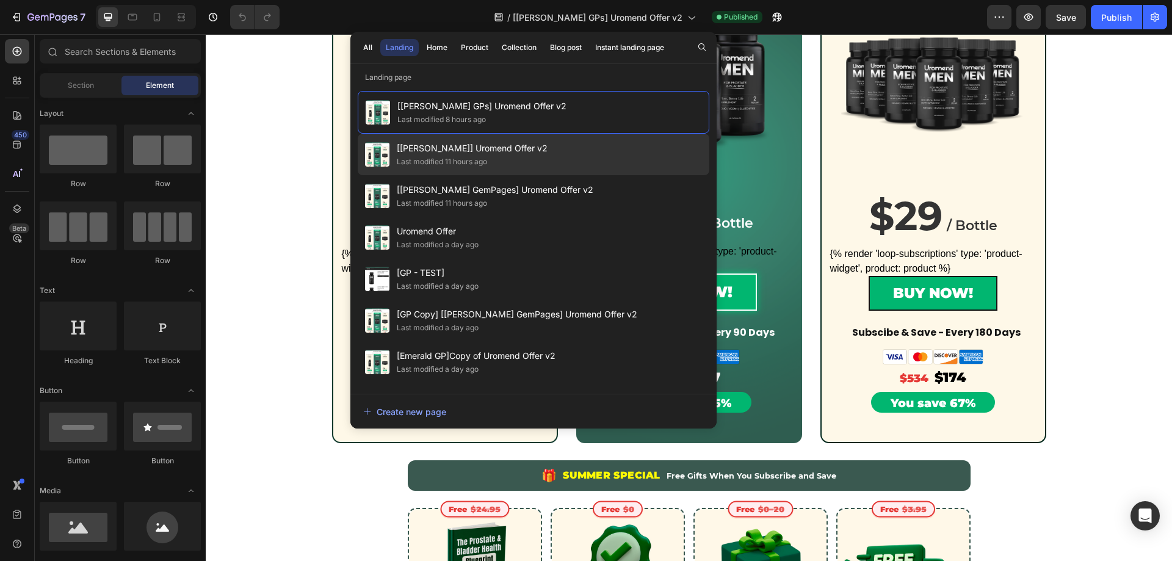
click at [488, 152] on span "[[PERSON_NAME]] Uromend Offer v2" at bounding box center [472, 148] width 151 height 15
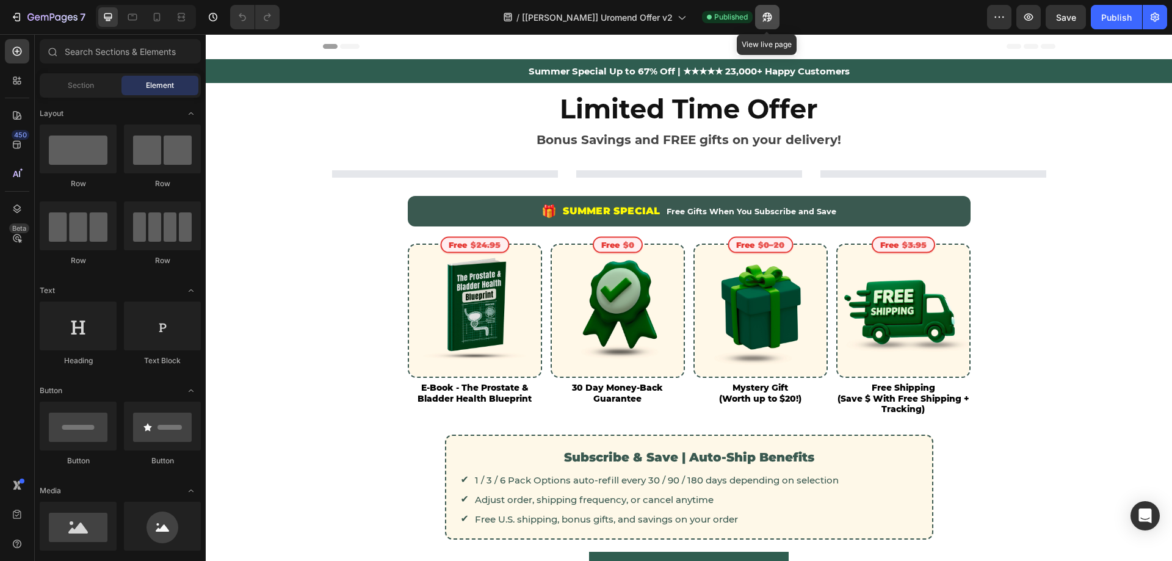
click at [762, 18] on icon "button" at bounding box center [767, 17] width 12 height 12
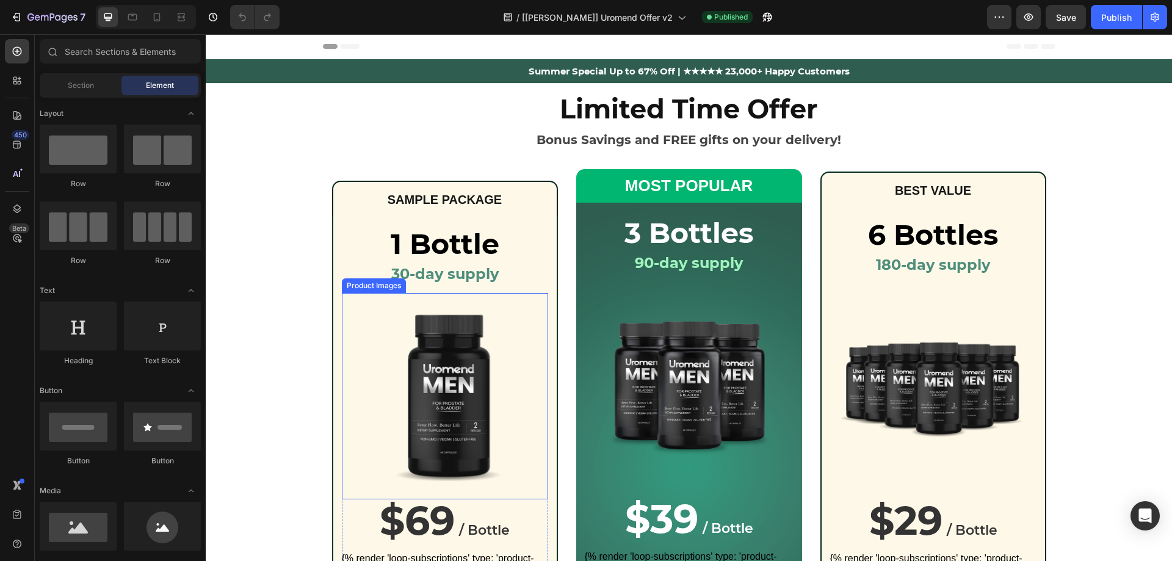
scroll to position [61, 0]
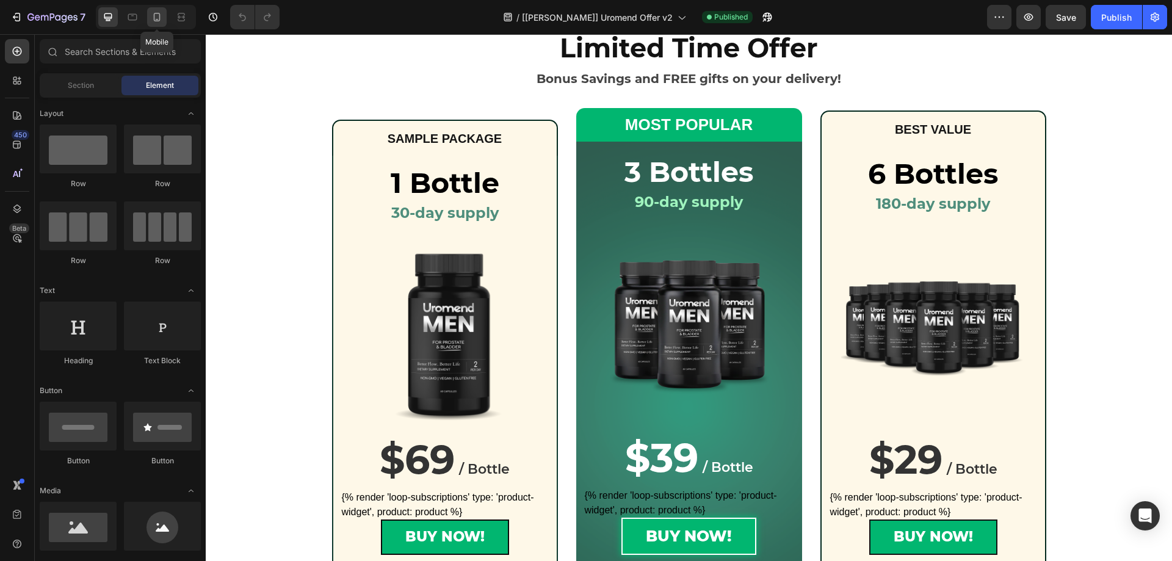
click at [156, 20] on icon at bounding box center [157, 17] width 12 height 12
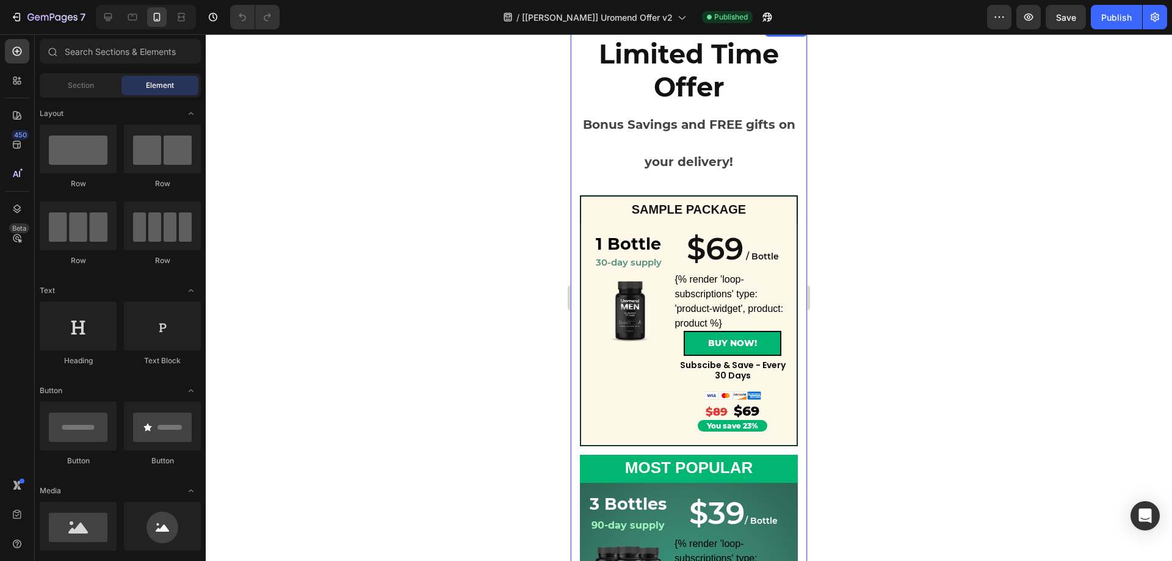
click at [579, 186] on div "Limited Time Offer Bonus Savings and FREE gifts on your delivery! Heading Row S…" at bounding box center [689, 505] width 236 height 948
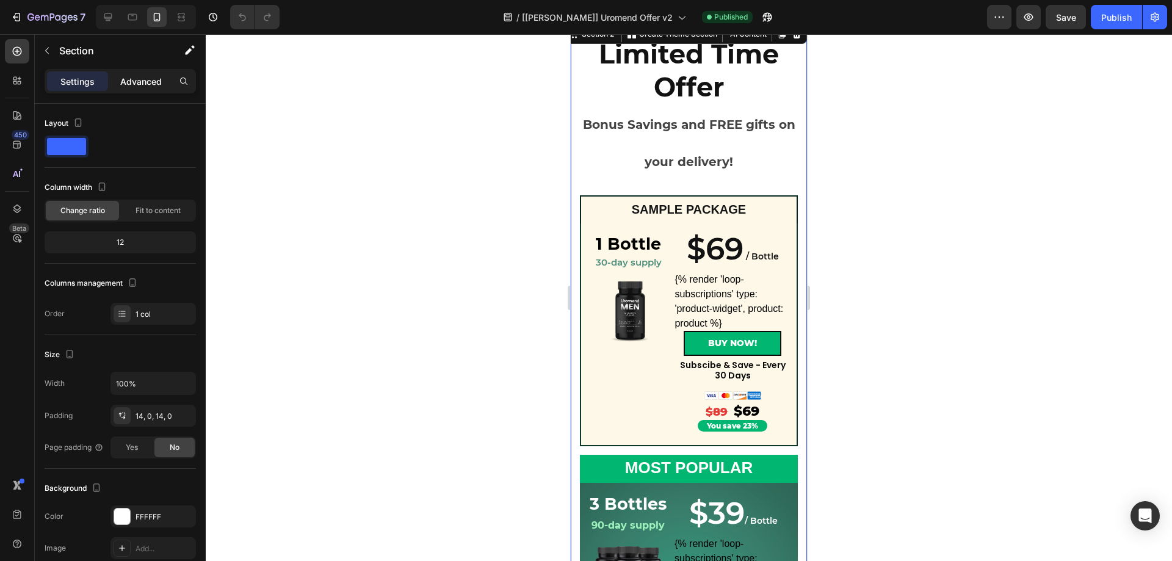
click at [123, 82] on p "Advanced" at bounding box center [140, 81] width 41 height 13
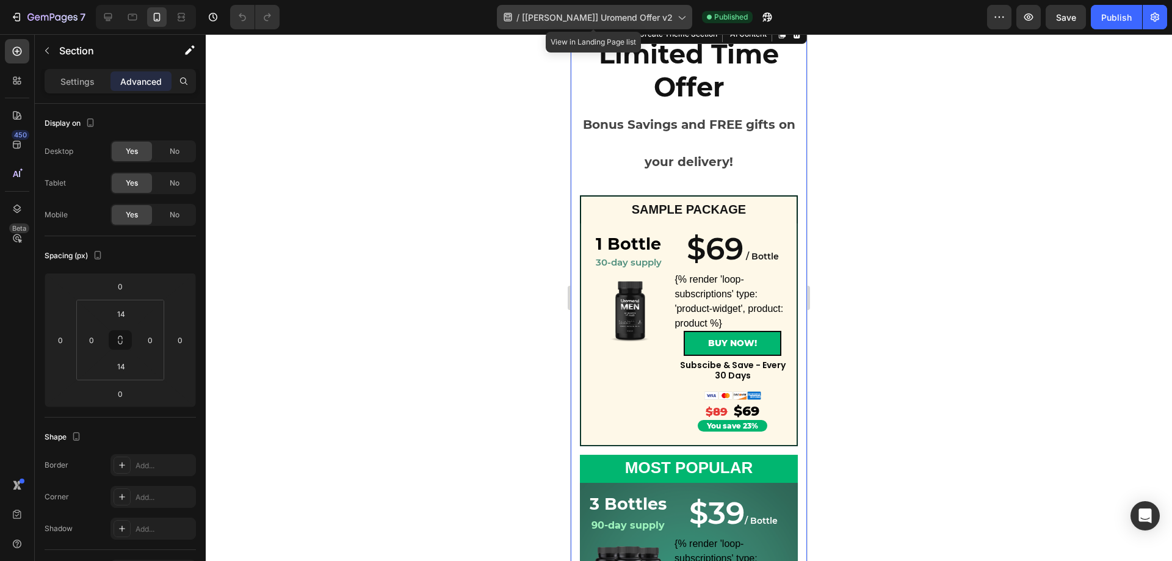
click at [670, 16] on span "[Alice GemPages] Uromend Offer v2" at bounding box center [597, 17] width 151 height 13
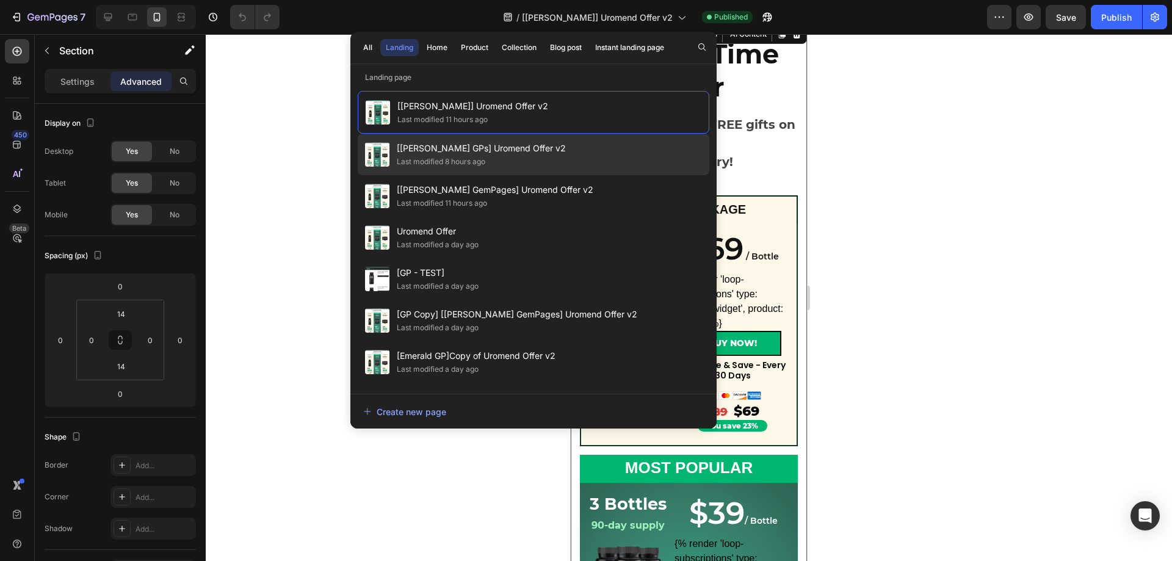
click at [488, 151] on span "[Alice GPs] Uromend Offer v2" at bounding box center [481, 148] width 169 height 15
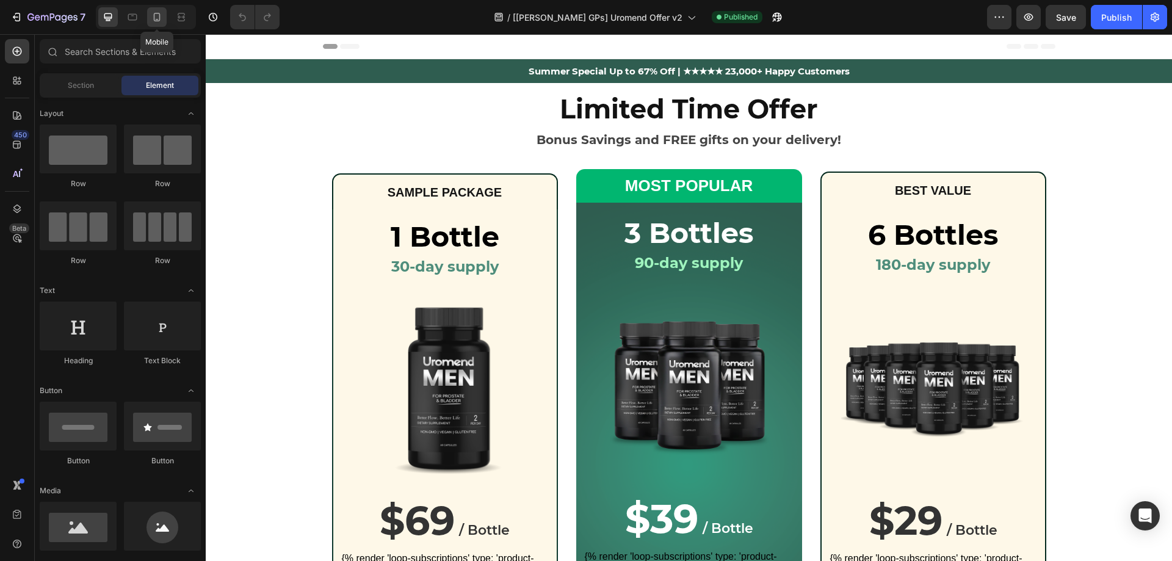
click at [160, 24] on div at bounding box center [157, 17] width 20 height 20
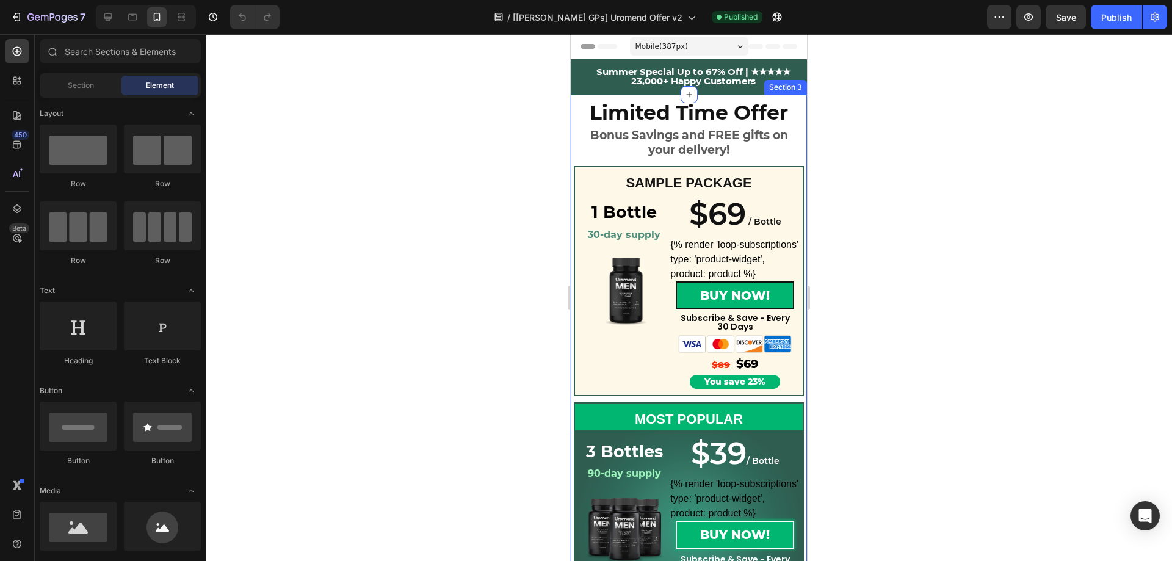
click at [575, 139] on div "Limited Time Offer Heading Bonus Savings and FREE gifts on your delivery! Headi…" at bounding box center [689, 489] width 236 height 788
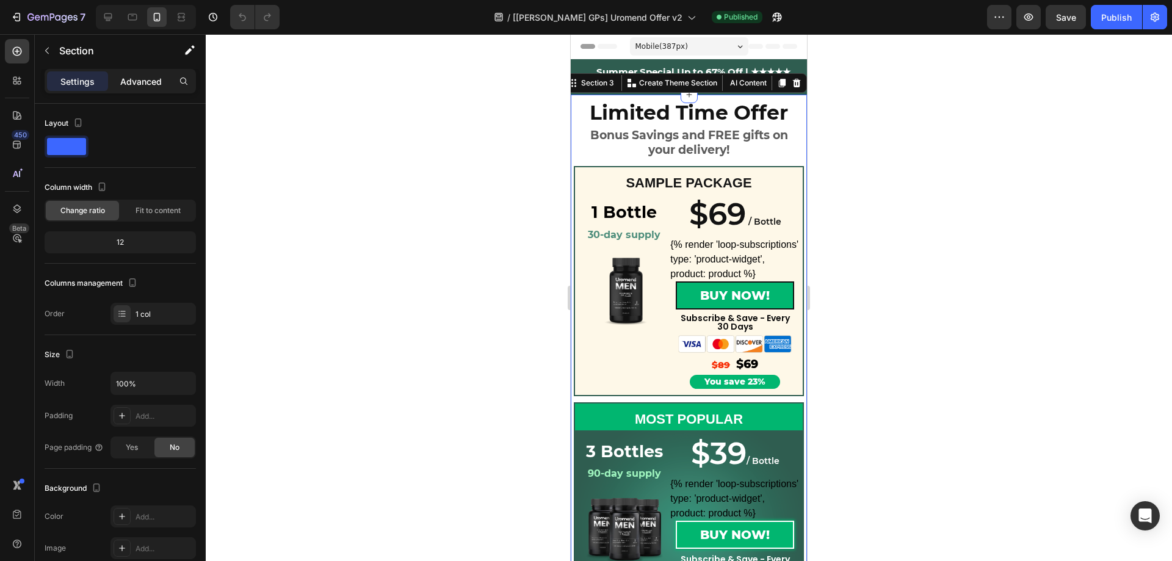
click at [151, 82] on p "Advanced" at bounding box center [140, 81] width 41 height 13
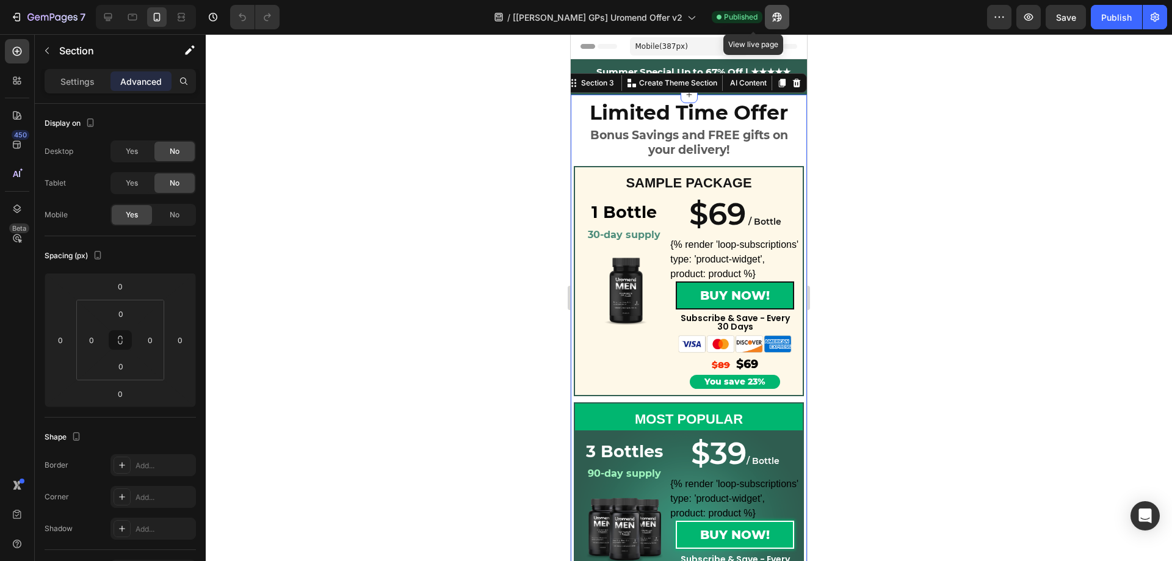
click at [772, 18] on icon "button" at bounding box center [773, 19] width 3 height 3
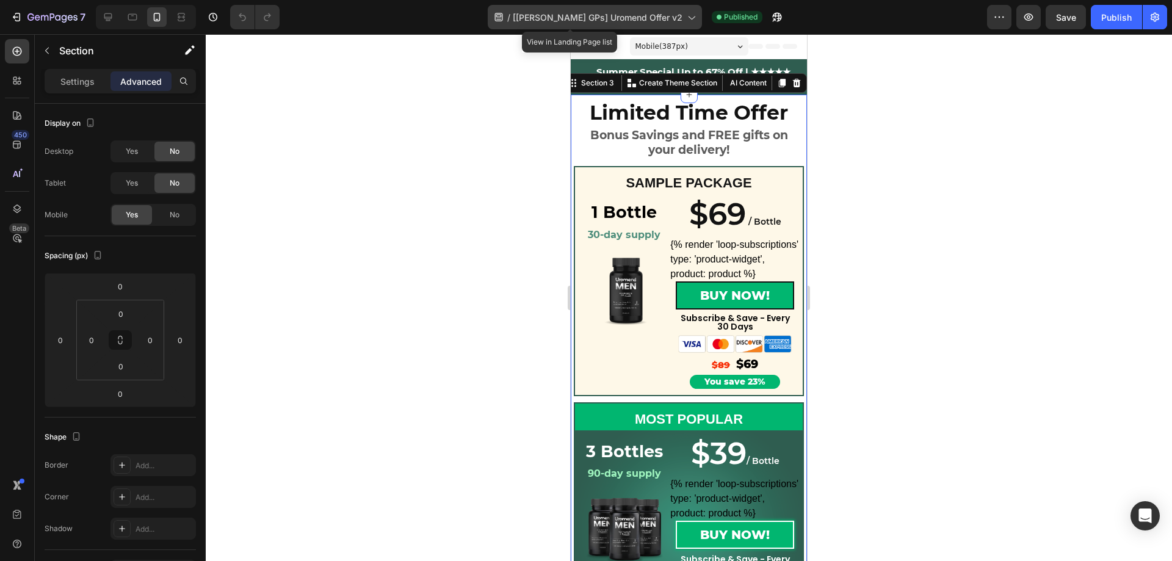
click at [685, 23] on icon at bounding box center [691, 17] width 12 height 12
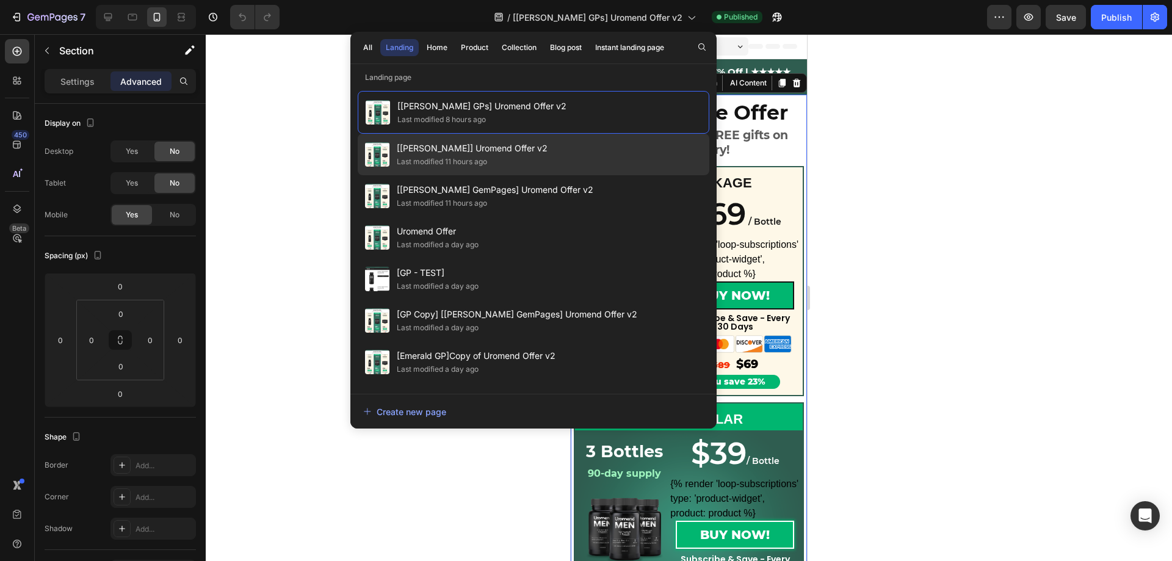
click at [522, 156] on div "Last modified 11 hours ago" at bounding box center [472, 162] width 151 height 12
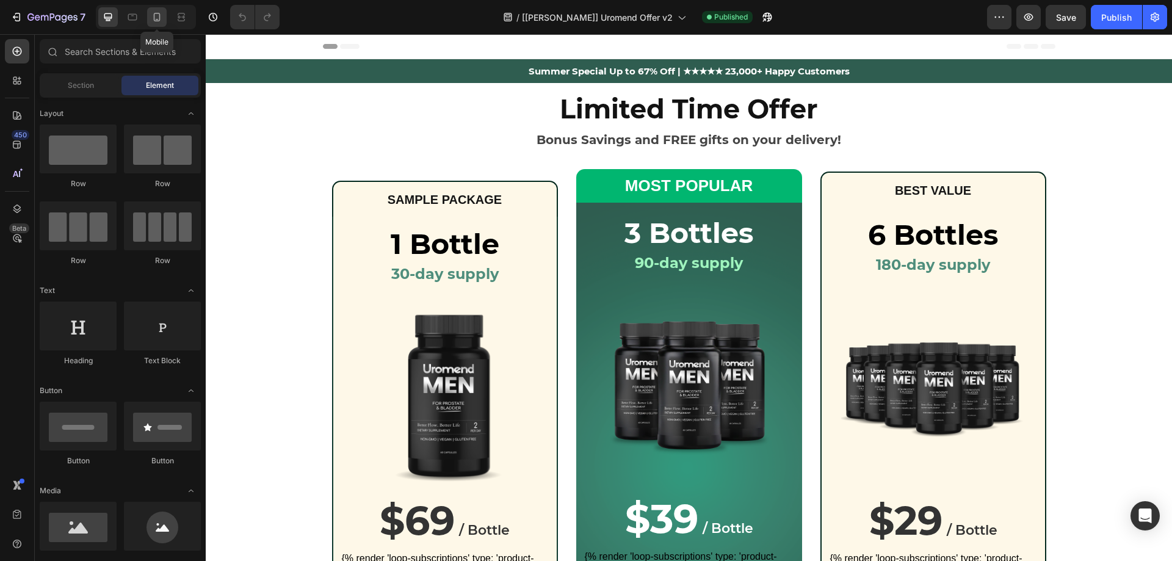
click at [150, 17] on div at bounding box center [157, 17] width 20 height 20
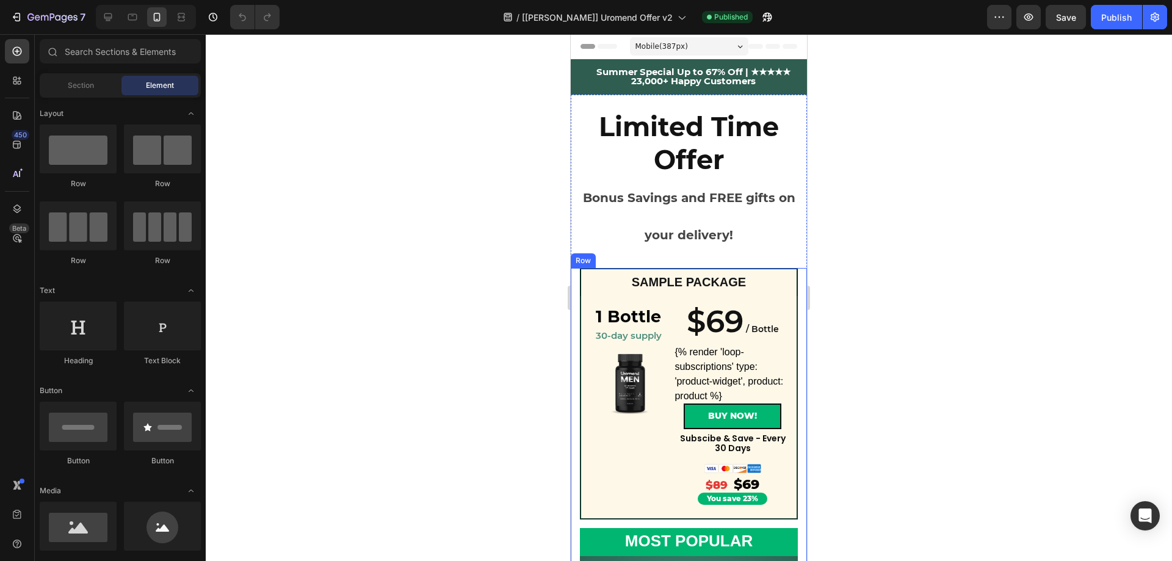
click at [583, 262] on div "Row" at bounding box center [583, 260] width 20 height 11
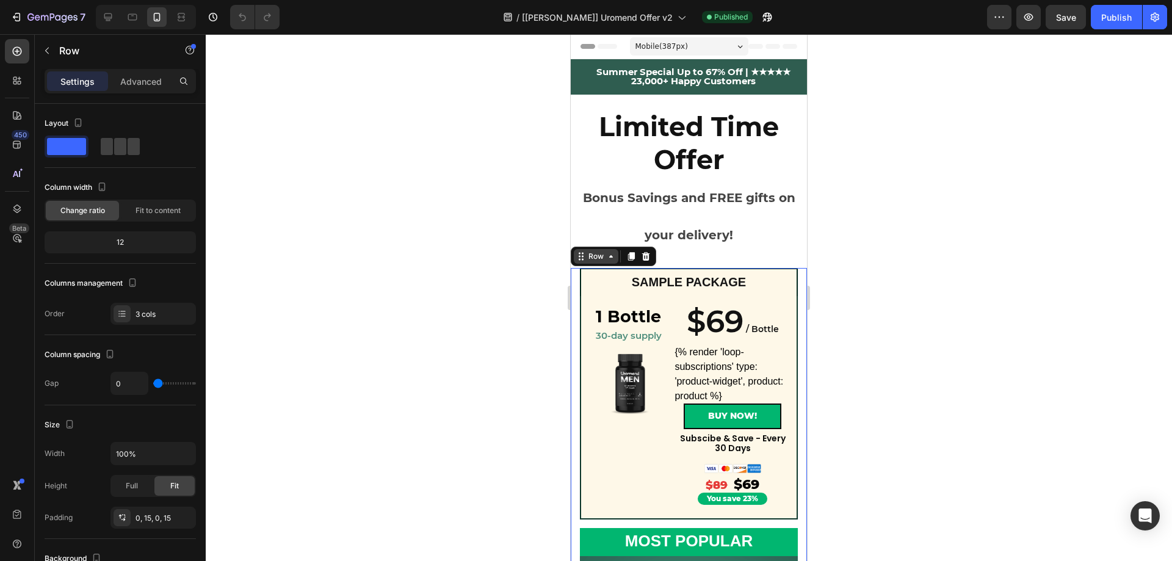
click at [583, 263] on div "Row" at bounding box center [596, 256] width 45 height 15
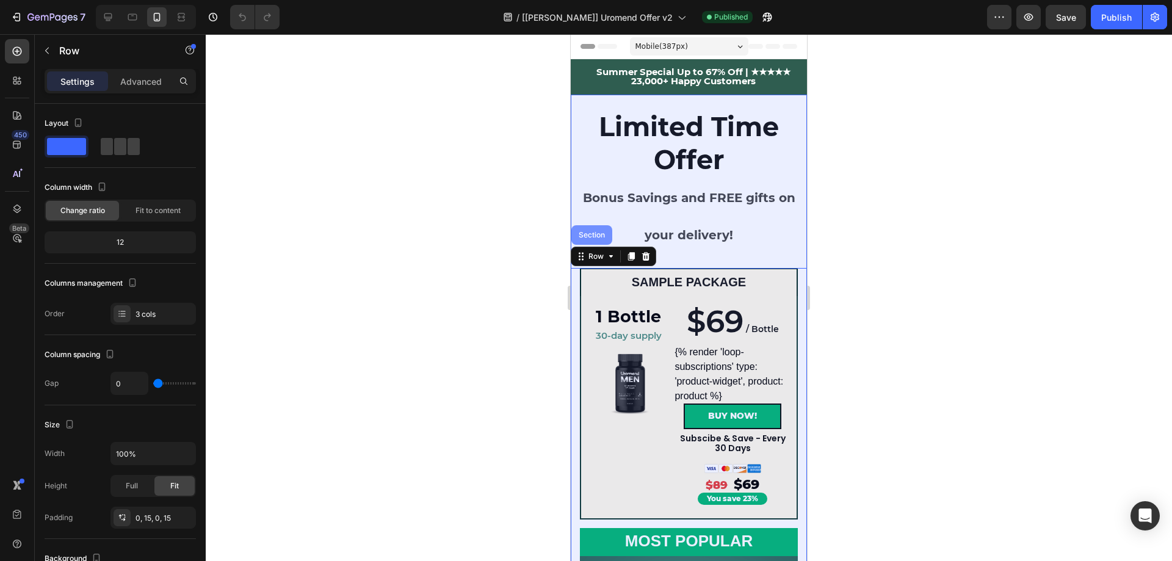
click at [593, 236] on div "Section" at bounding box center [591, 234] width 31 height 7
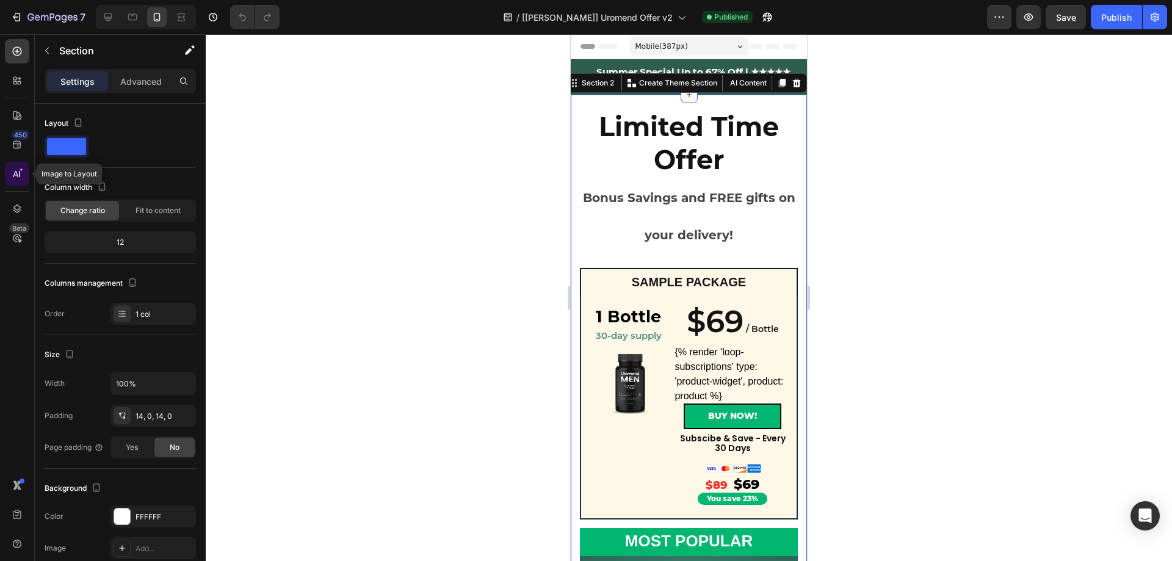
click at [18, 178] on icon at bounding box center [17, 174] width 12 height 12
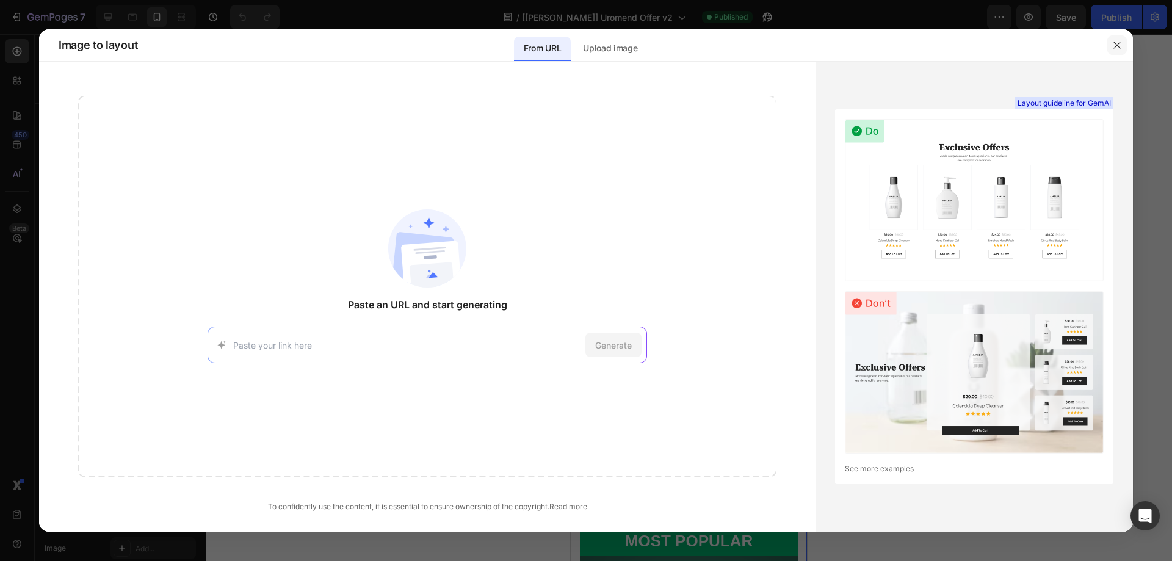
click at [1118, 48] on icon "button" at bounding box center [1117, 45] width 10 height 10
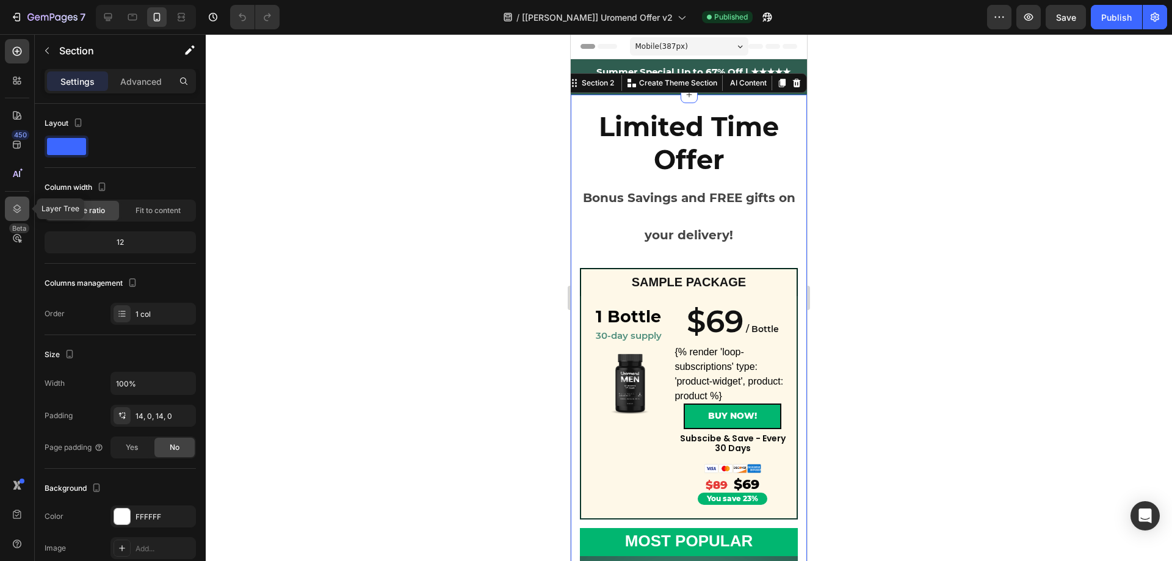
click at [18, 208] on icon at bounding box center [17, 209] width 12 height 12
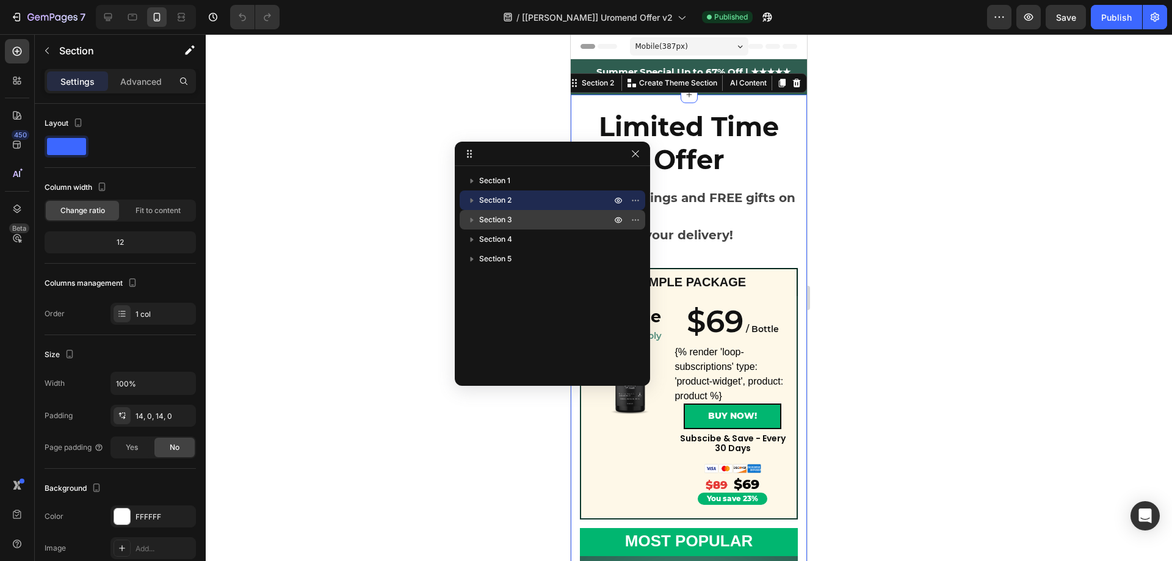
click at [497, 223] on span "Section 3" at bounding box center [495, 220] width 33 height 12
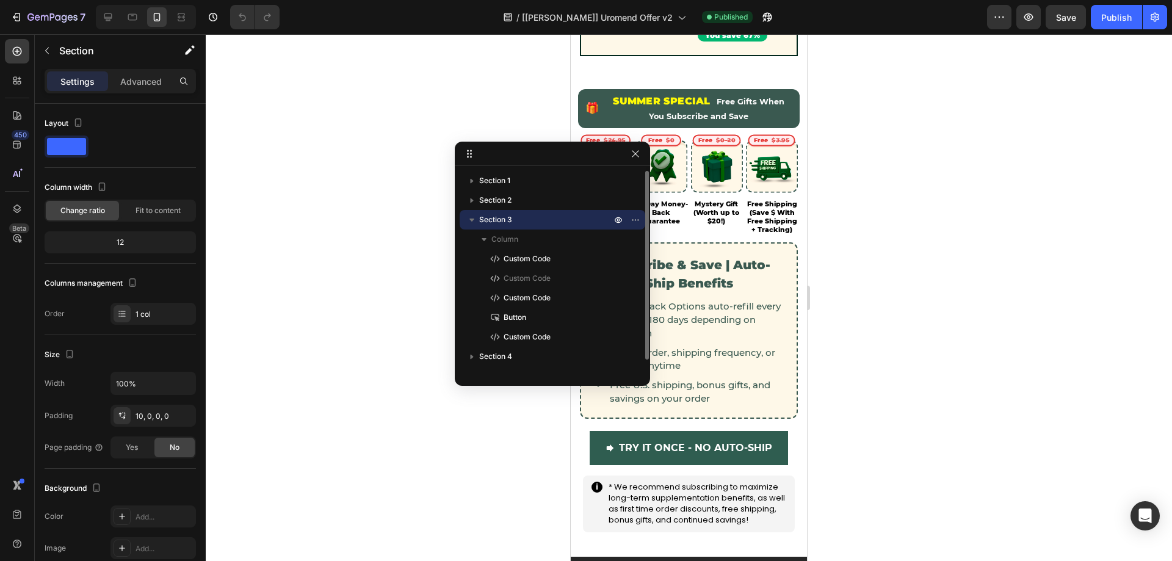
scroll to position [981, 0]
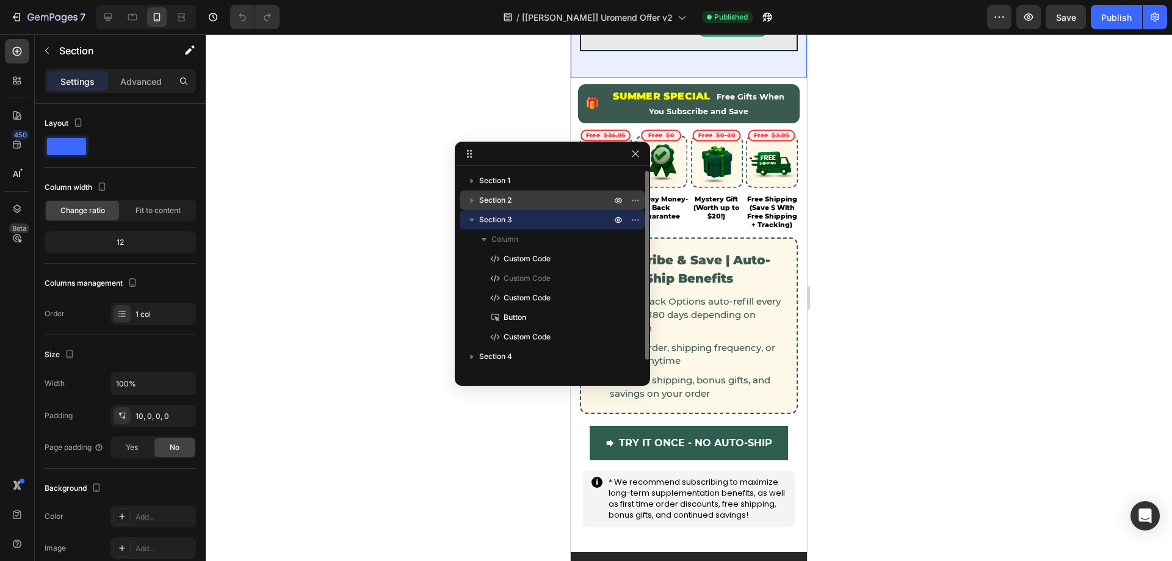
click at [500, 201] on span "Section 2" at bounding box center [495, 200] width 32 height 12
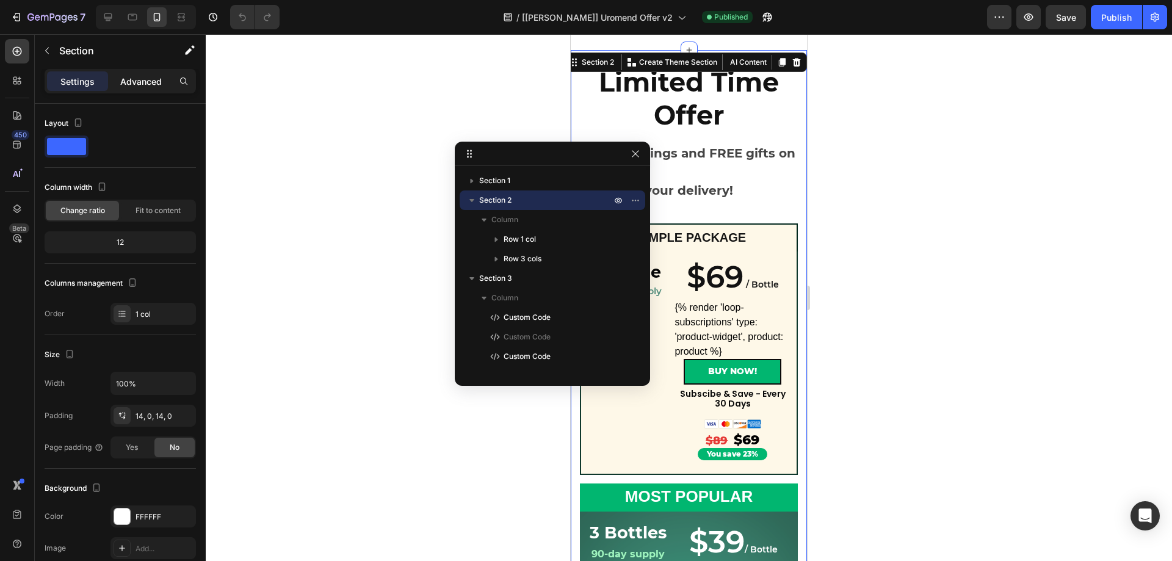
scroll to position [18, 0]
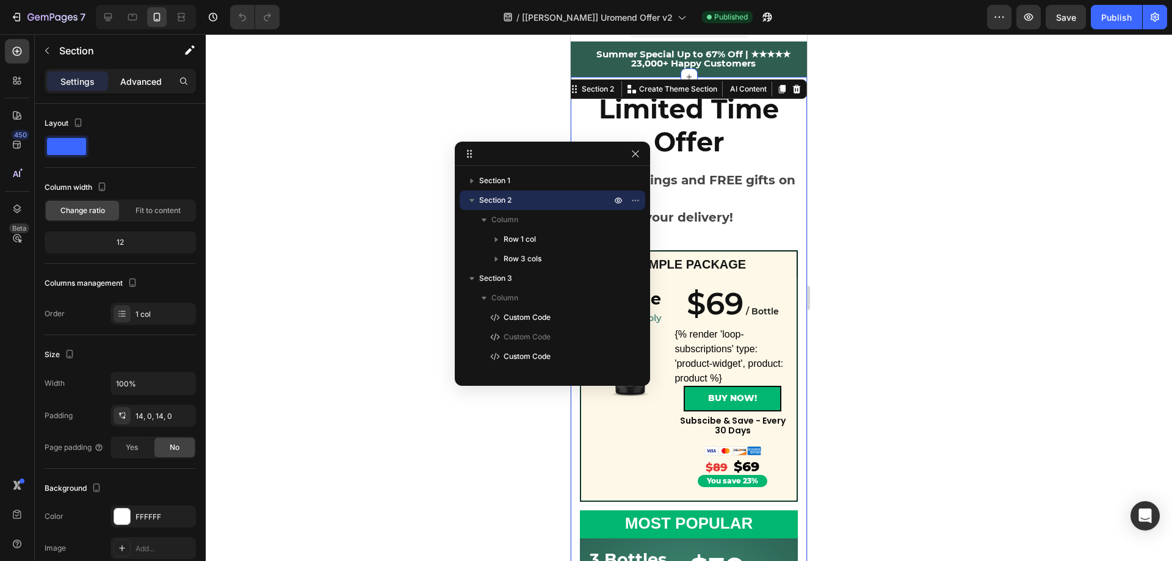
click at [153, 84] on p "Advanced" at bounding box center [140, 81] width 41 height 13
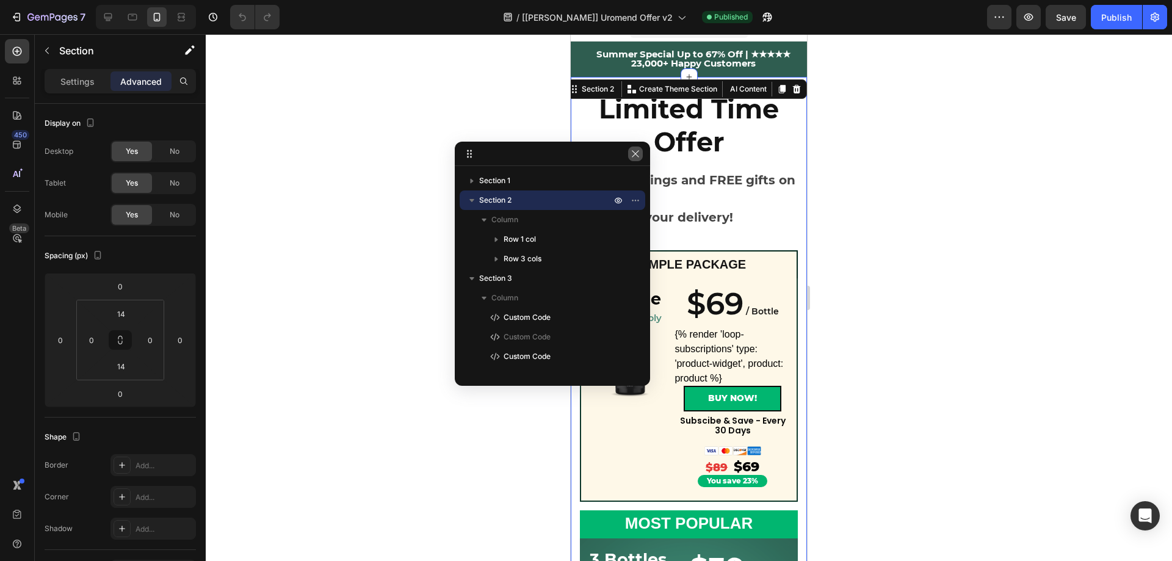
click at [633, 154] on icon "button" at bounding box center [635, 154] width 10 height 10
